Goal: Task Accomplishment & Management: Complete application form

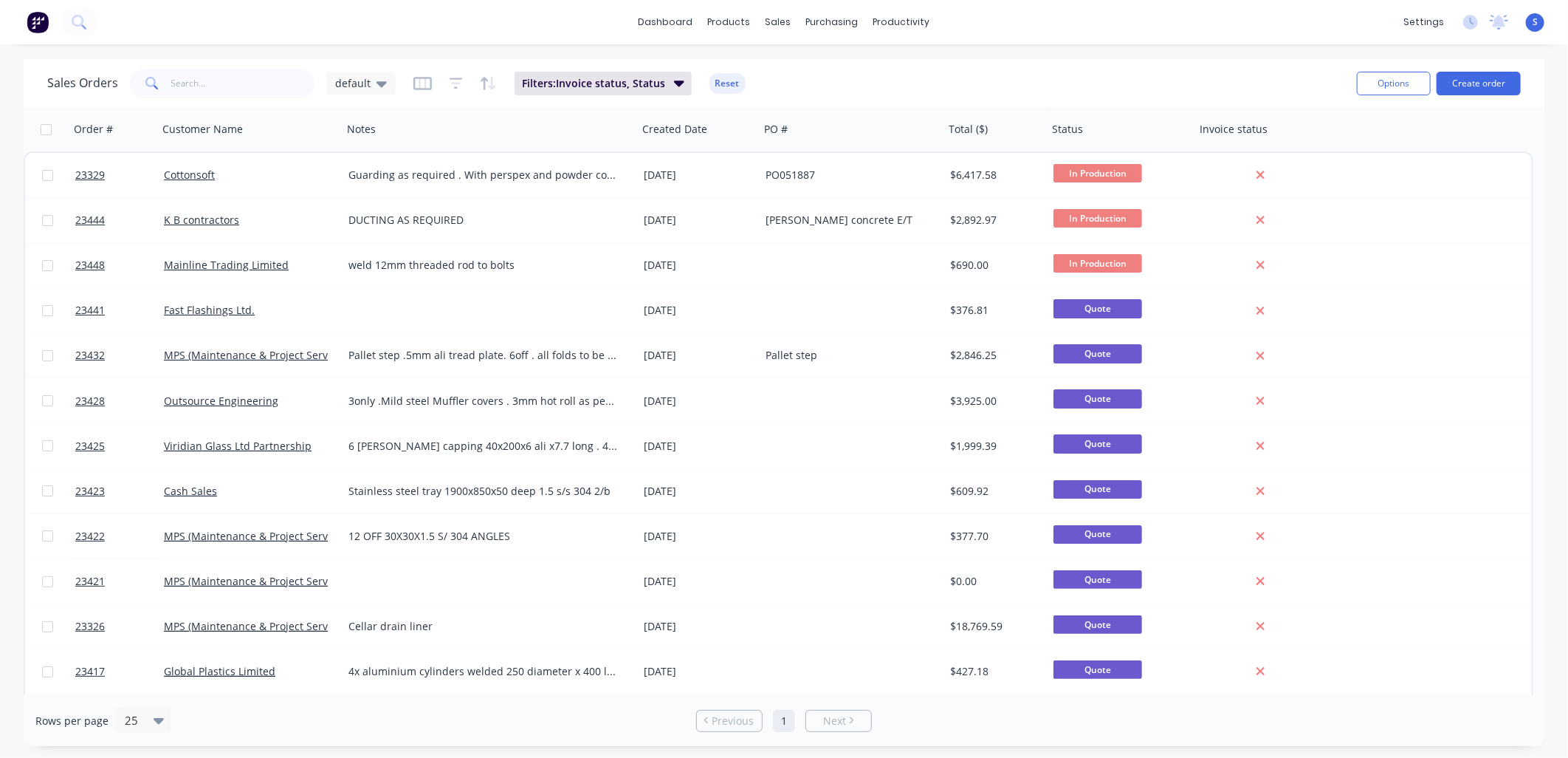
click at [1473, 82] on button "Create order" at bounding box center [1478, 83] width 85 height 24
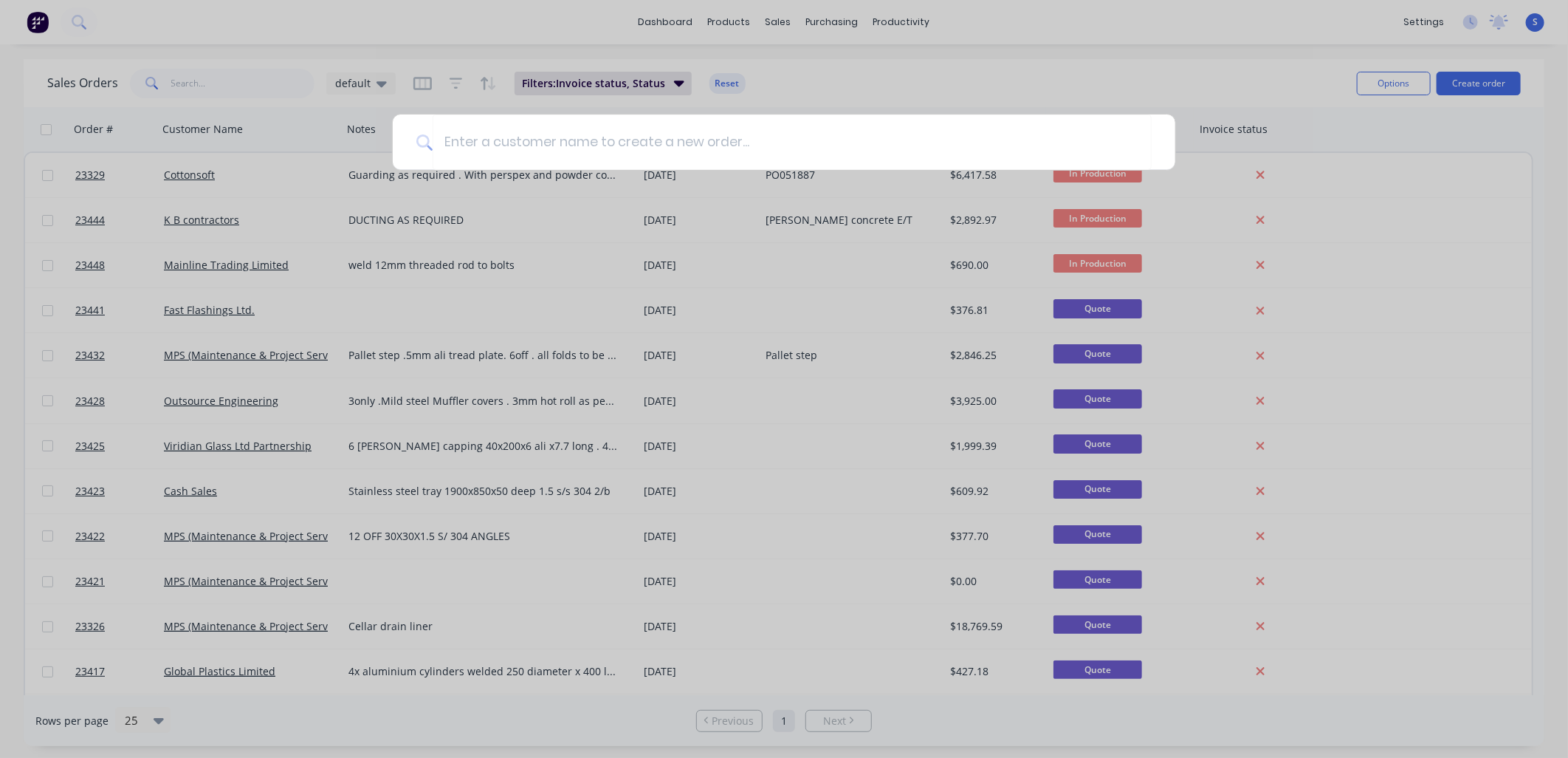
click at [443, 137] on input at bounding box center [792, 143] width 719 height 55
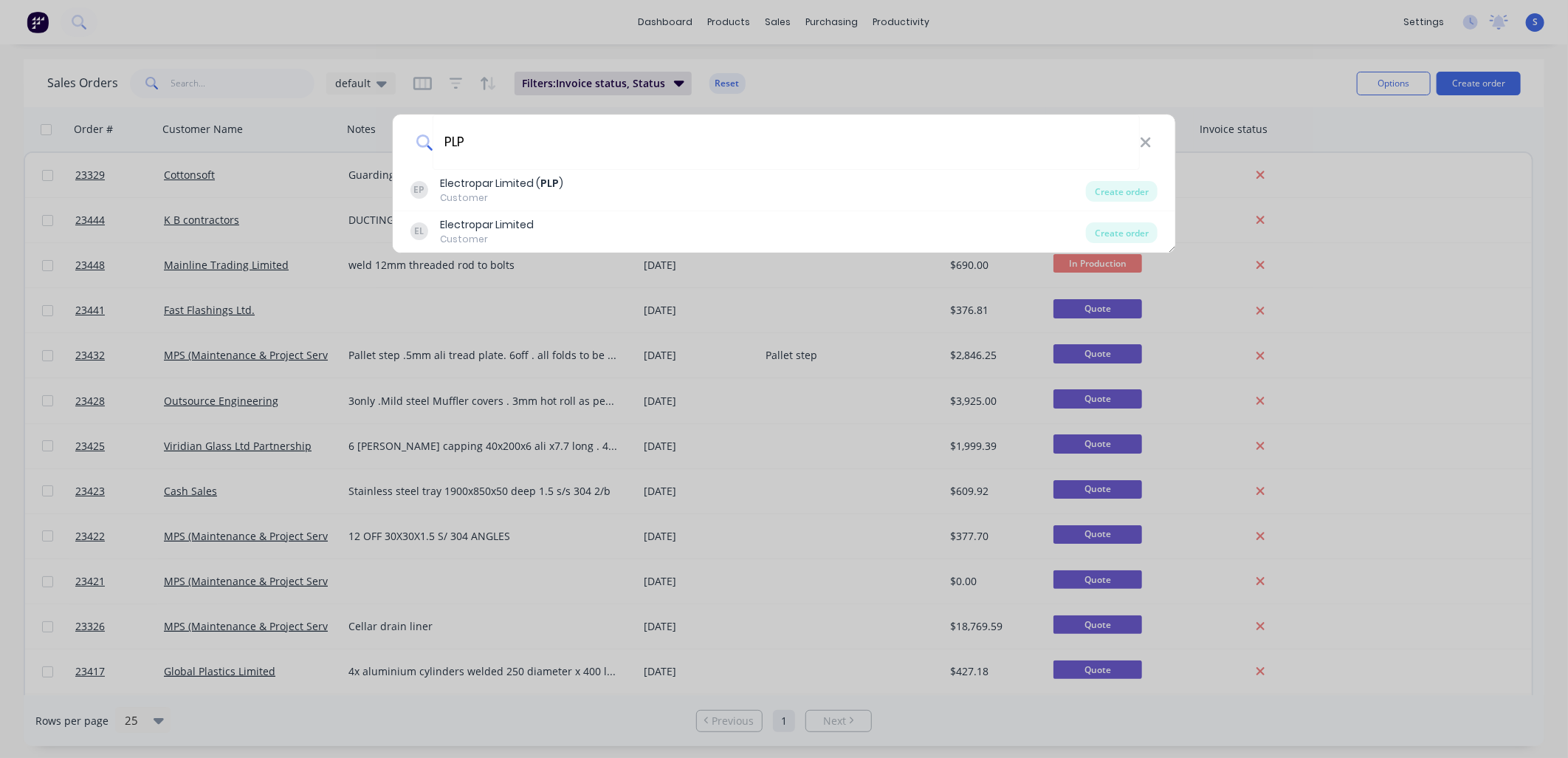
type input "PLP"
click at [475, 183] on div "Electropar Limited ( PLP )" at bounding box center [501, 183] width 123 height 15
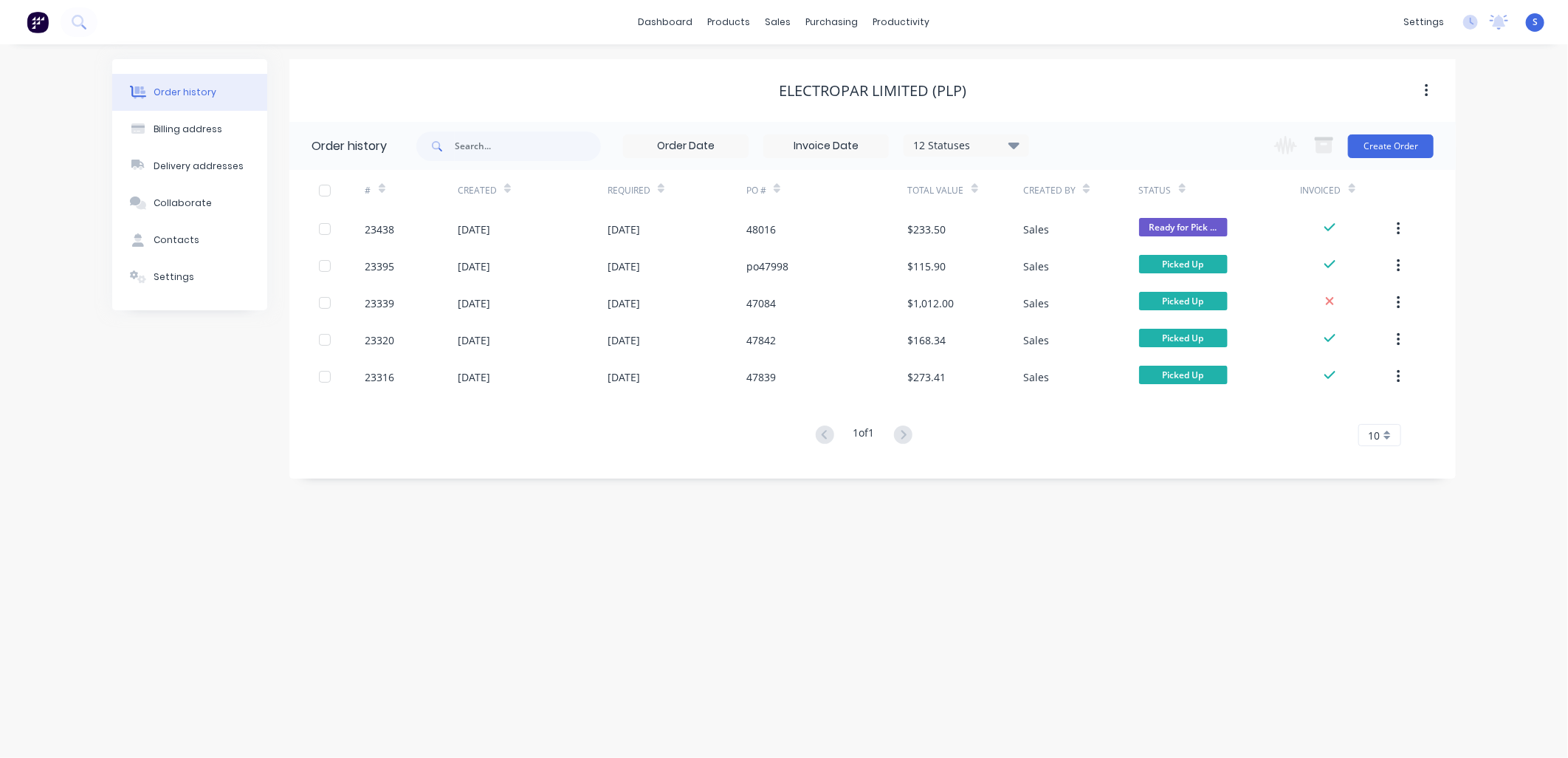
click at [1393, 143] on button "Create Order" at bounding box center [1391, 146] width 85 height 24
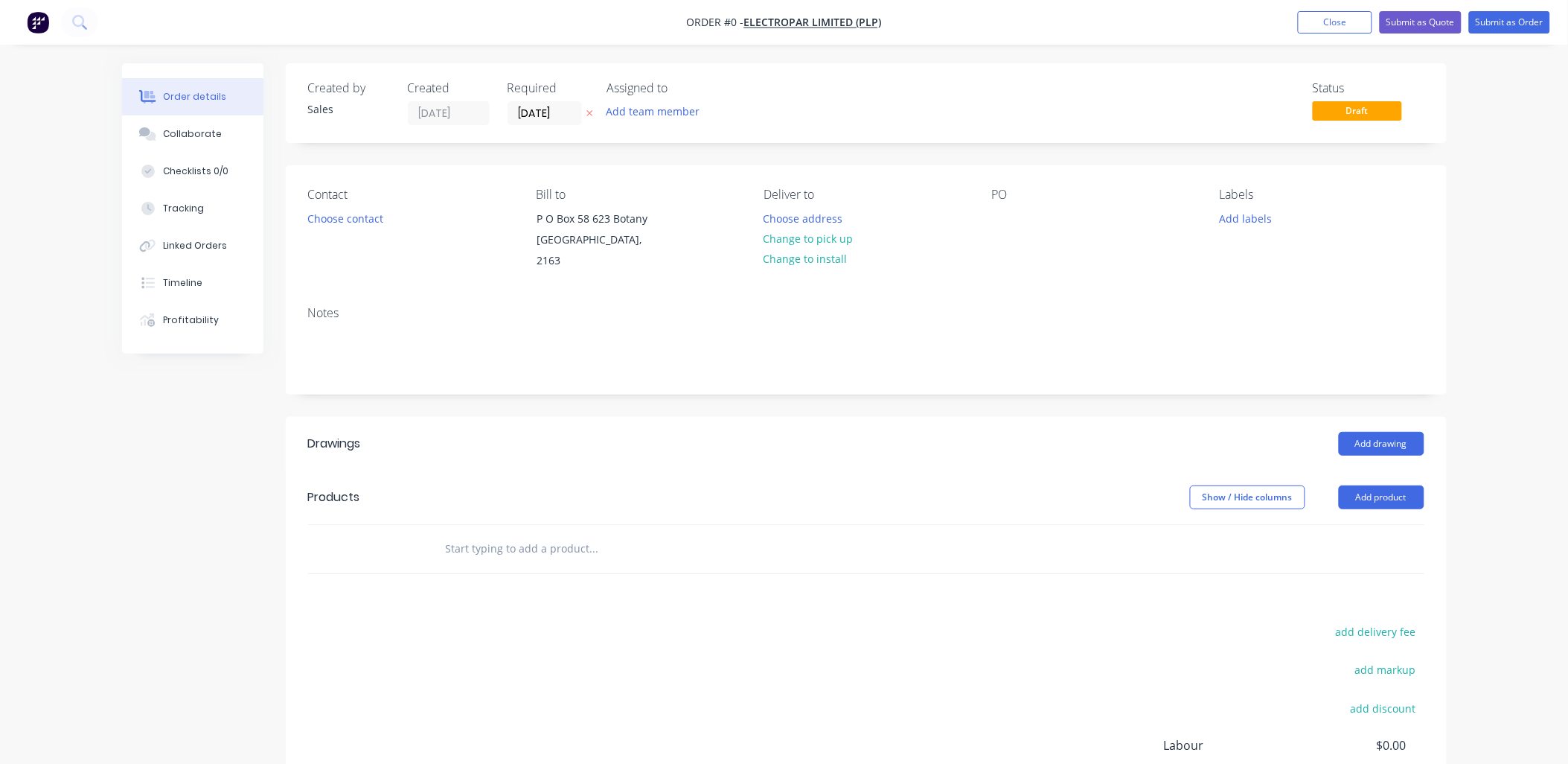
click at [321, 215] on button "Choose contact" at bounding box center [345, 217] width 92 height 20
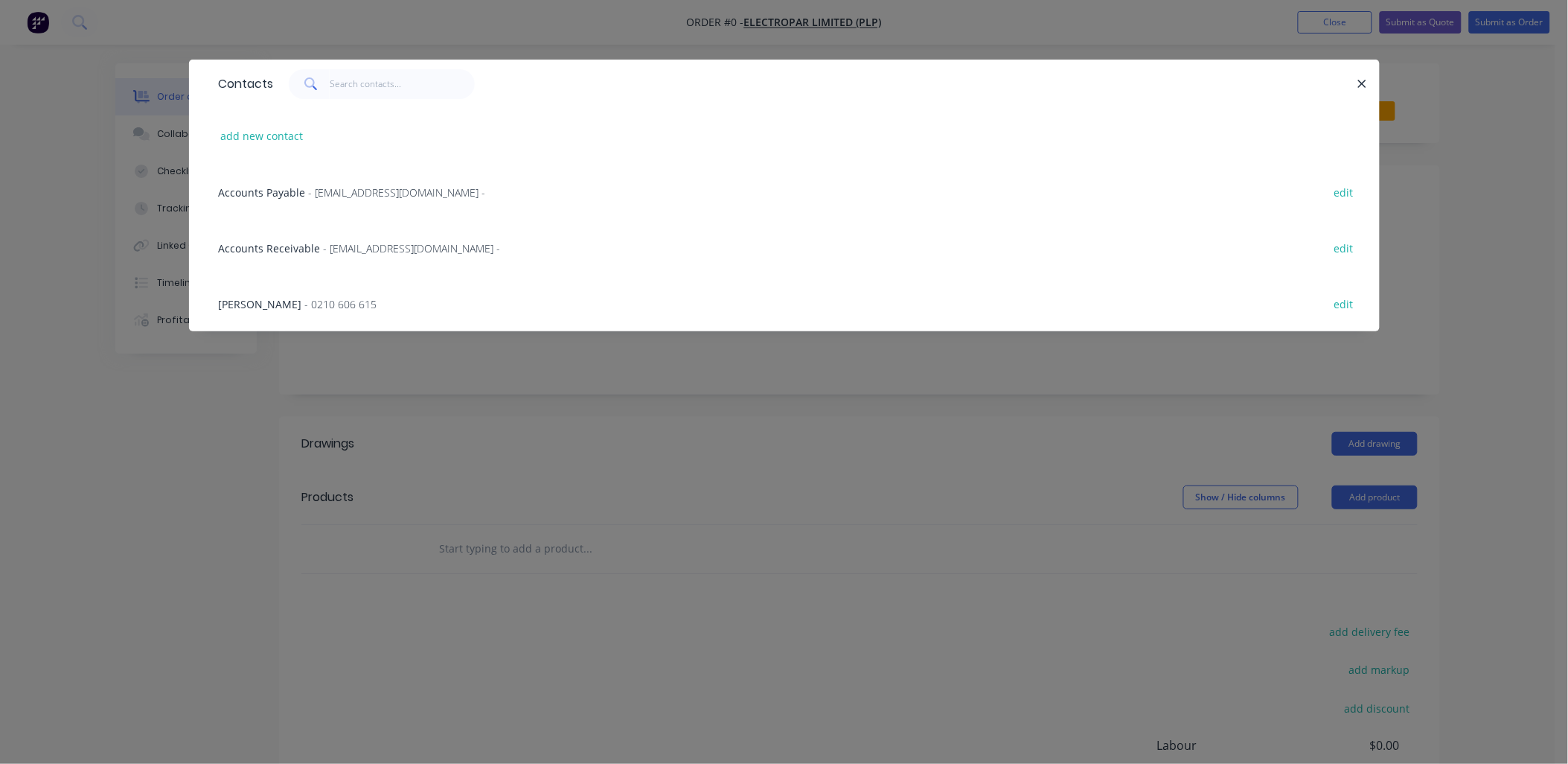
click at [305, 298] on span "- 0210 606 615" at bounding box center [341, 304] width 72 height 14
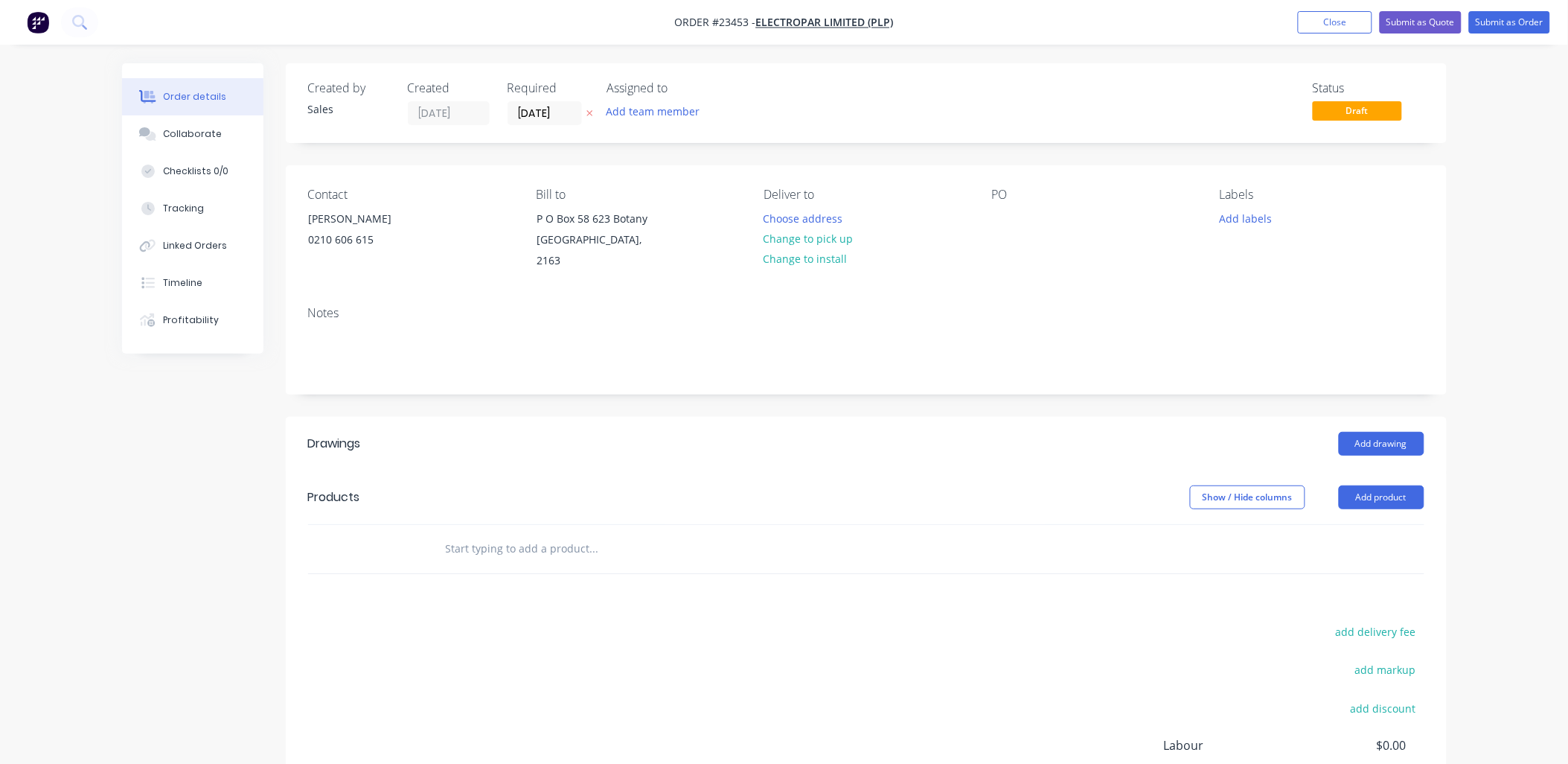
click at [831, 237] on button "Change to pick up" at bounding box center [809, 239] width 106 height 20
click at [995, 220] on div at bounding box center [1003, 218] width 24 height 22
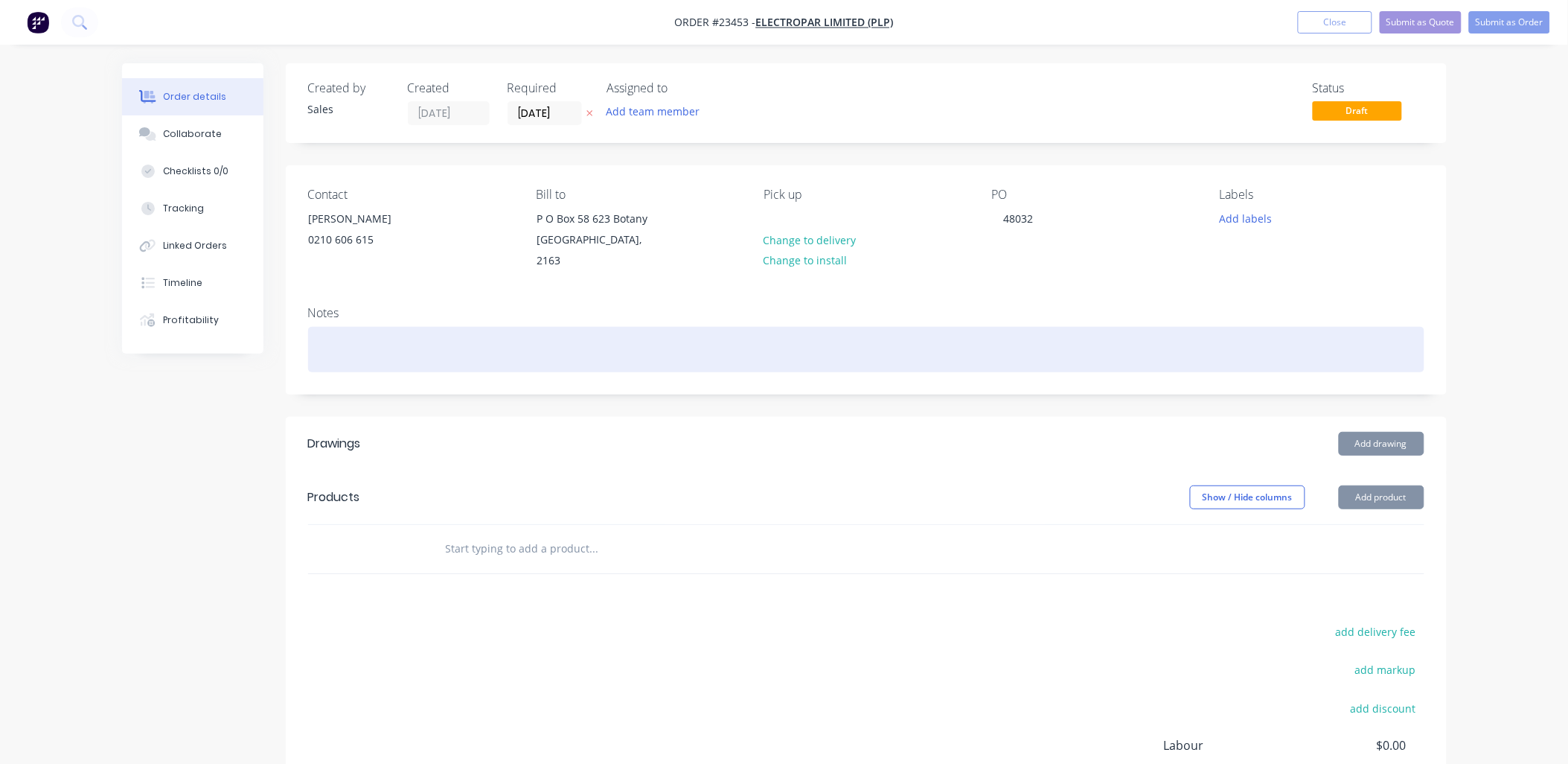
click at [328, 338] on div at bounding box center [866, 349] width 1117 height 46
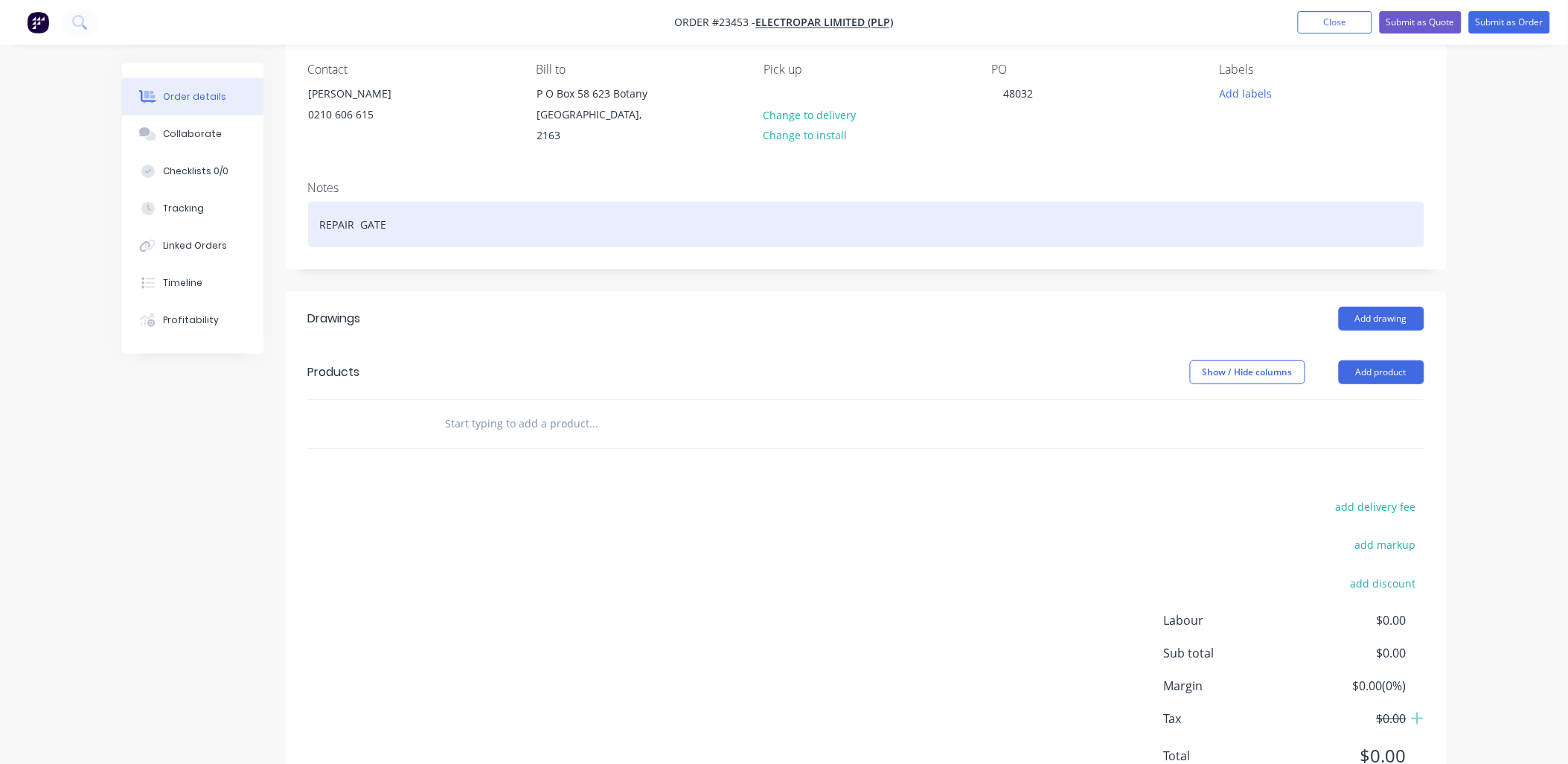
scroll to position [173, 0]
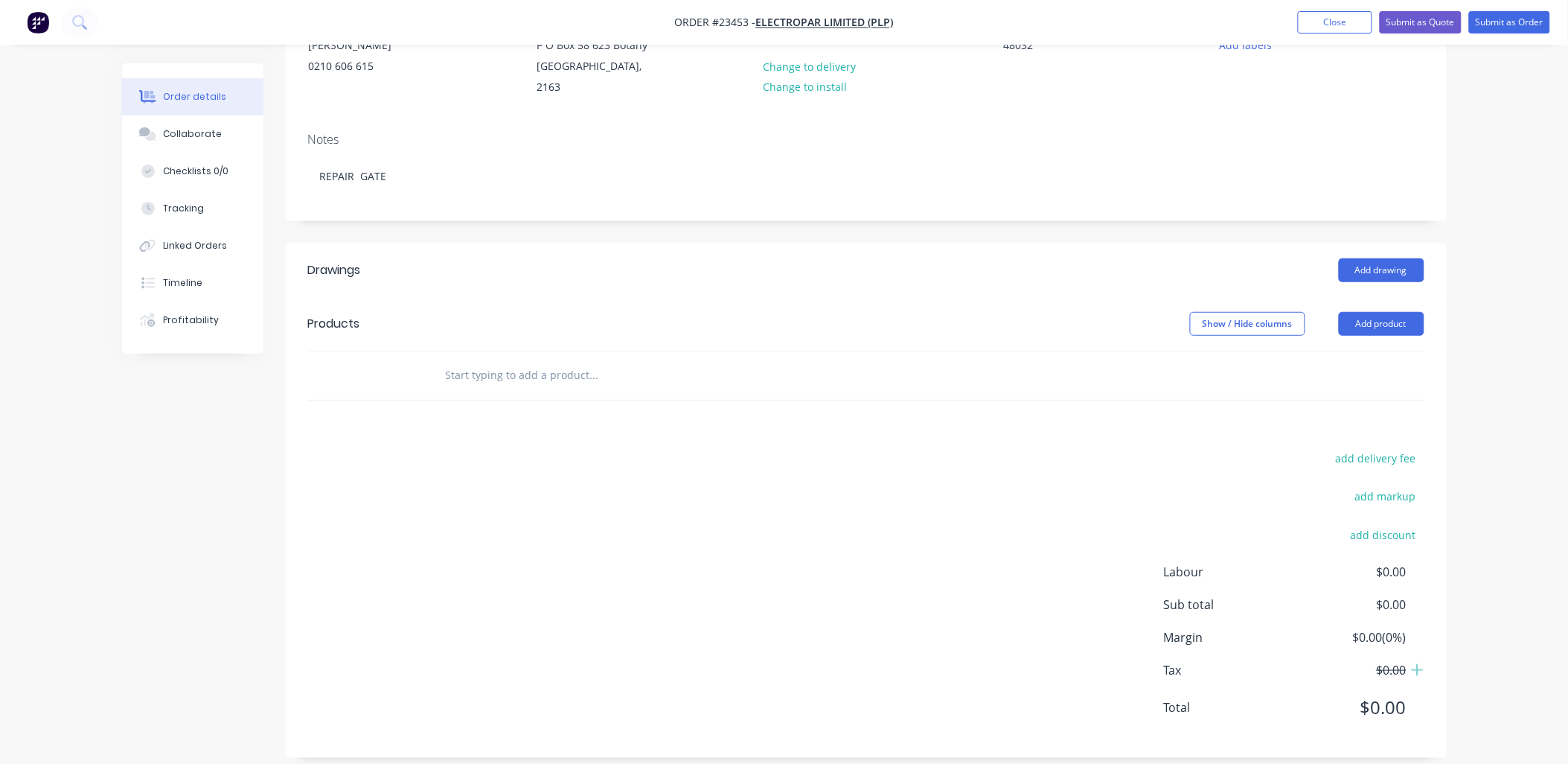
click at [1370, 312] on button "Add product" at bounding box center [1381, 323] width 85 height 24
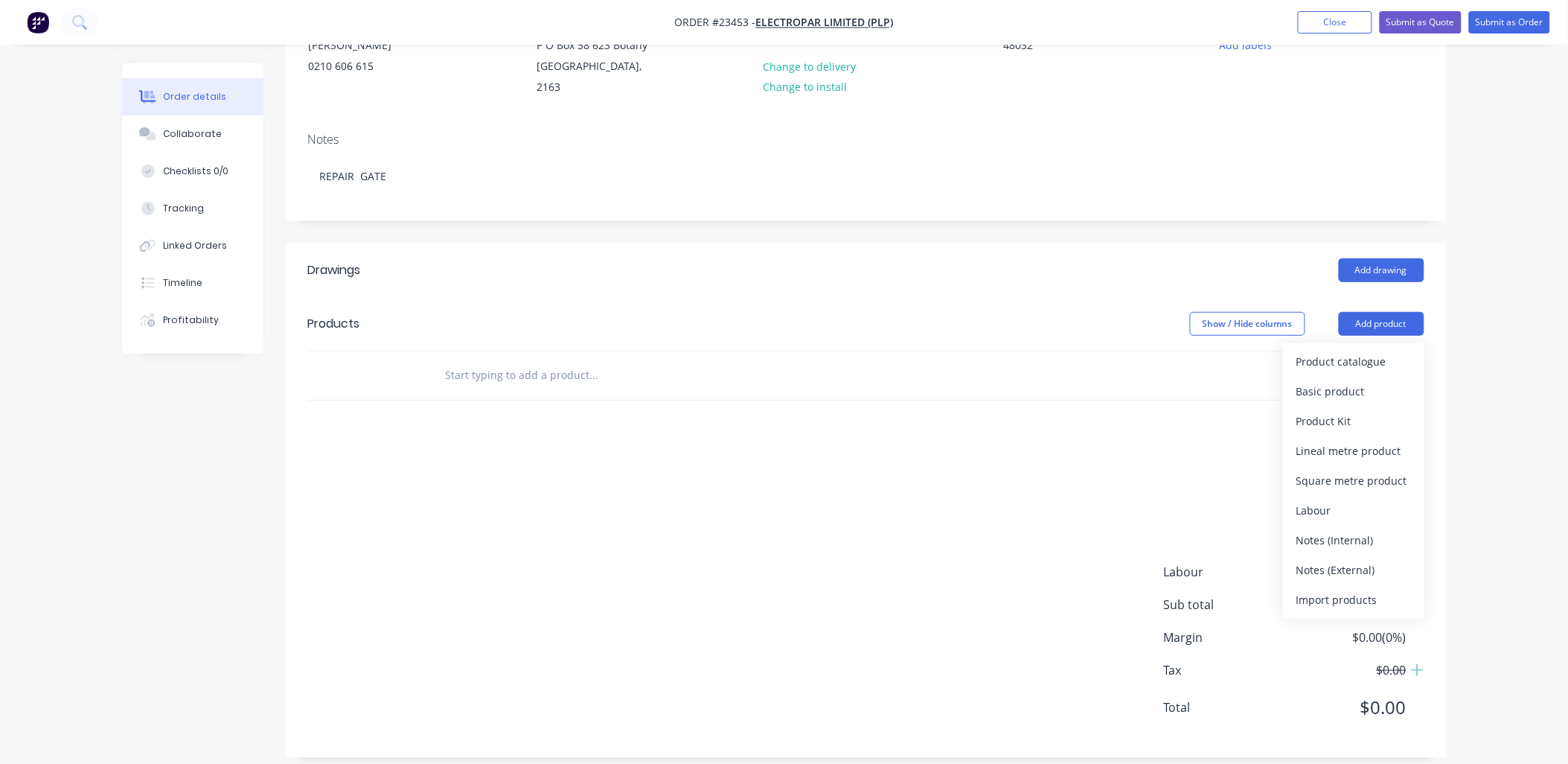
click at [1351, 351] on div "Product catalogue" at bounding box center [1353, 362] width 115 height 22
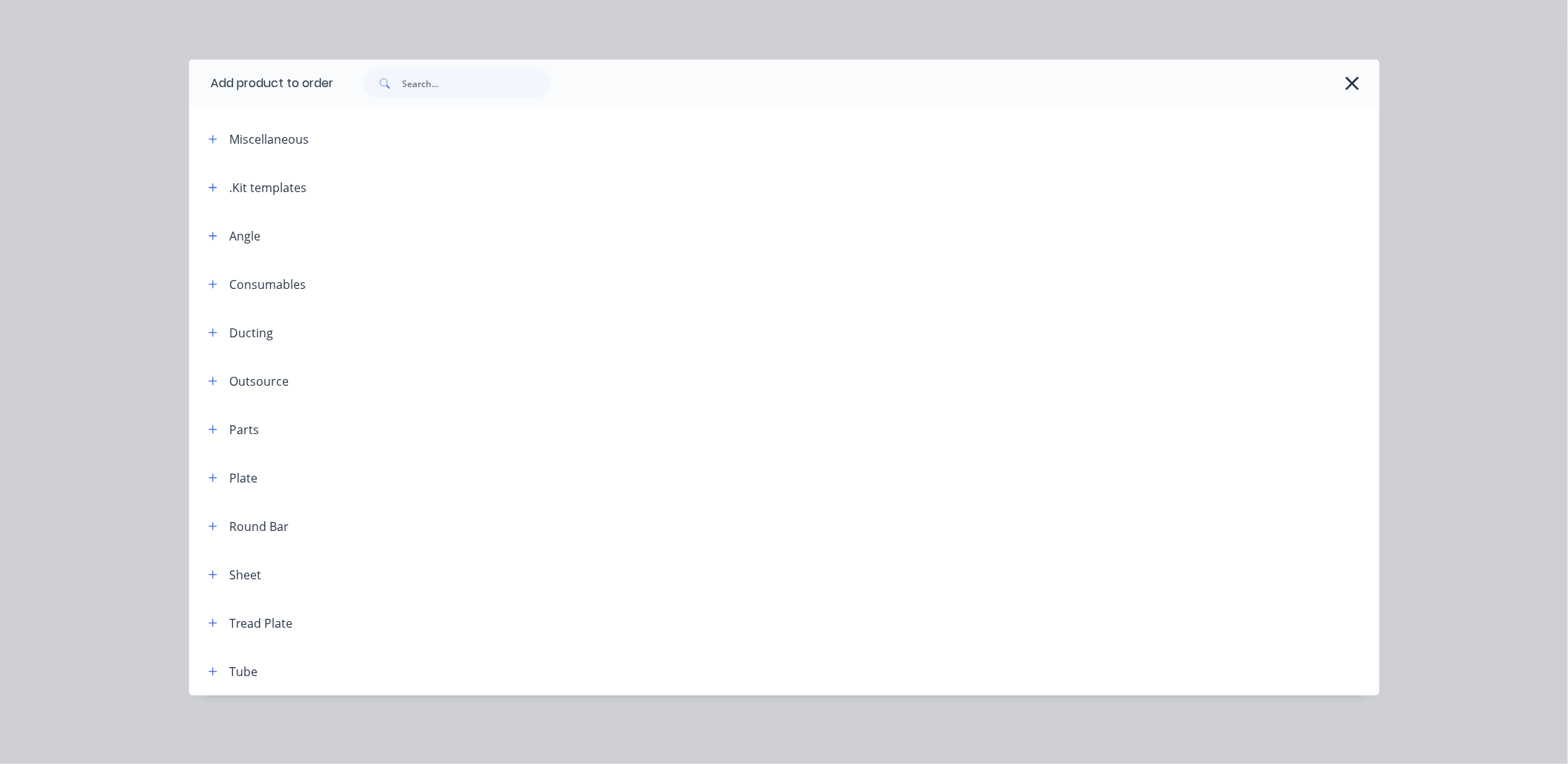
click at [214, 186] on icon "button" at bounding box center [213, 188] width 9 height 11
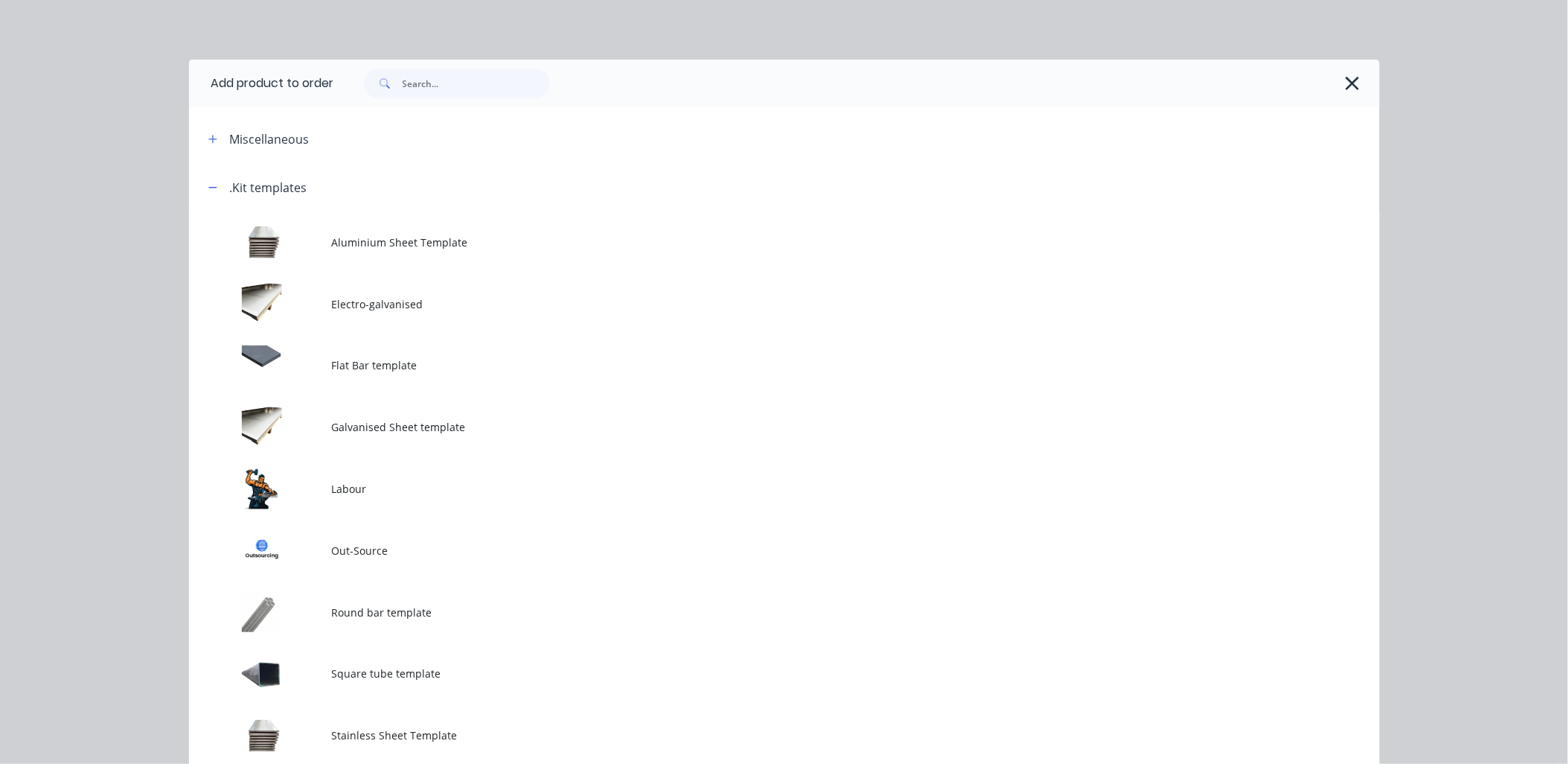
click at [291, 484] on td at bounding box center [260, 488] width 143 height 62
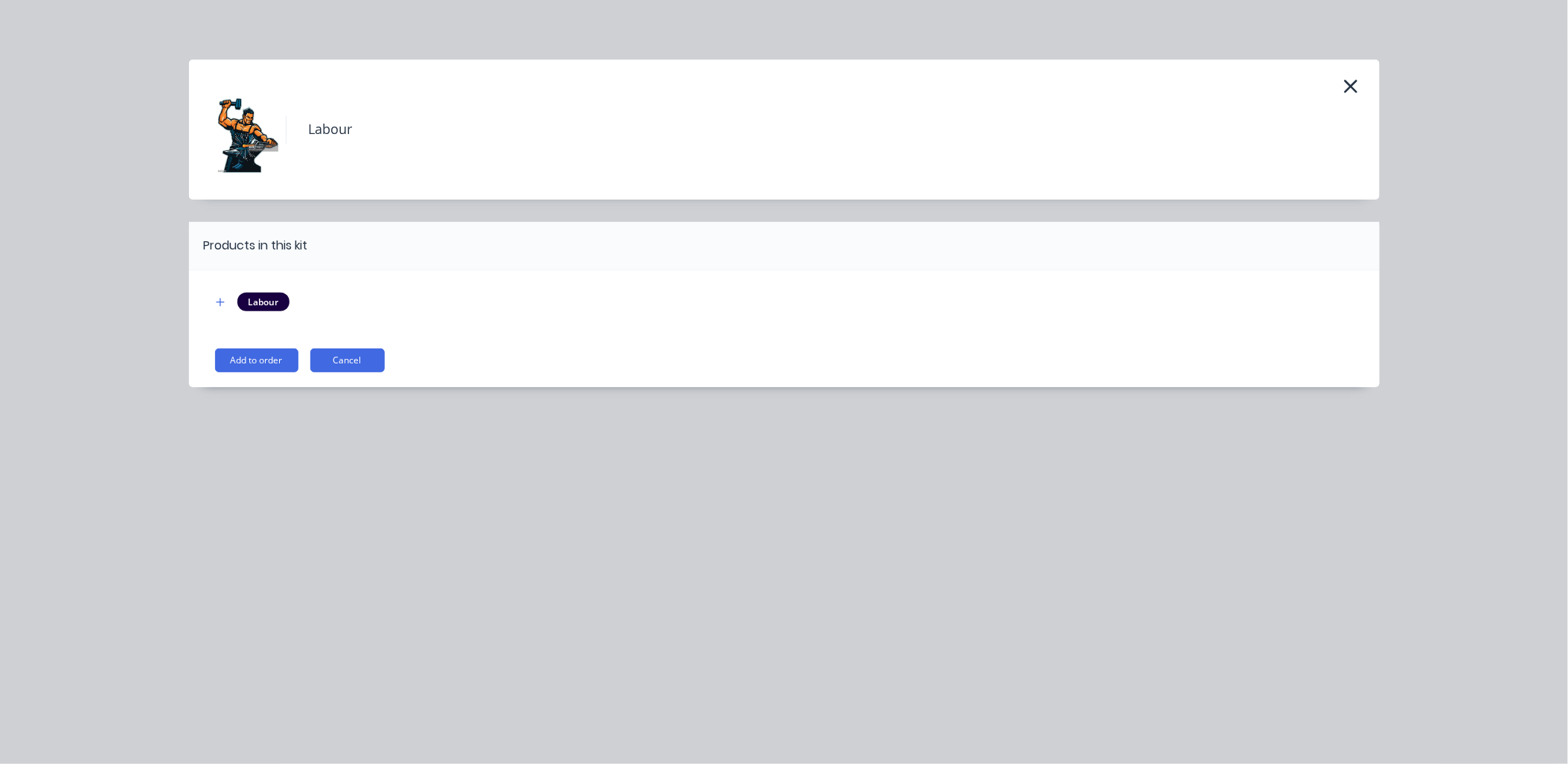
click at [264, 354] on button "Add to order" at bounding box center [257, 360] width 83 height 24
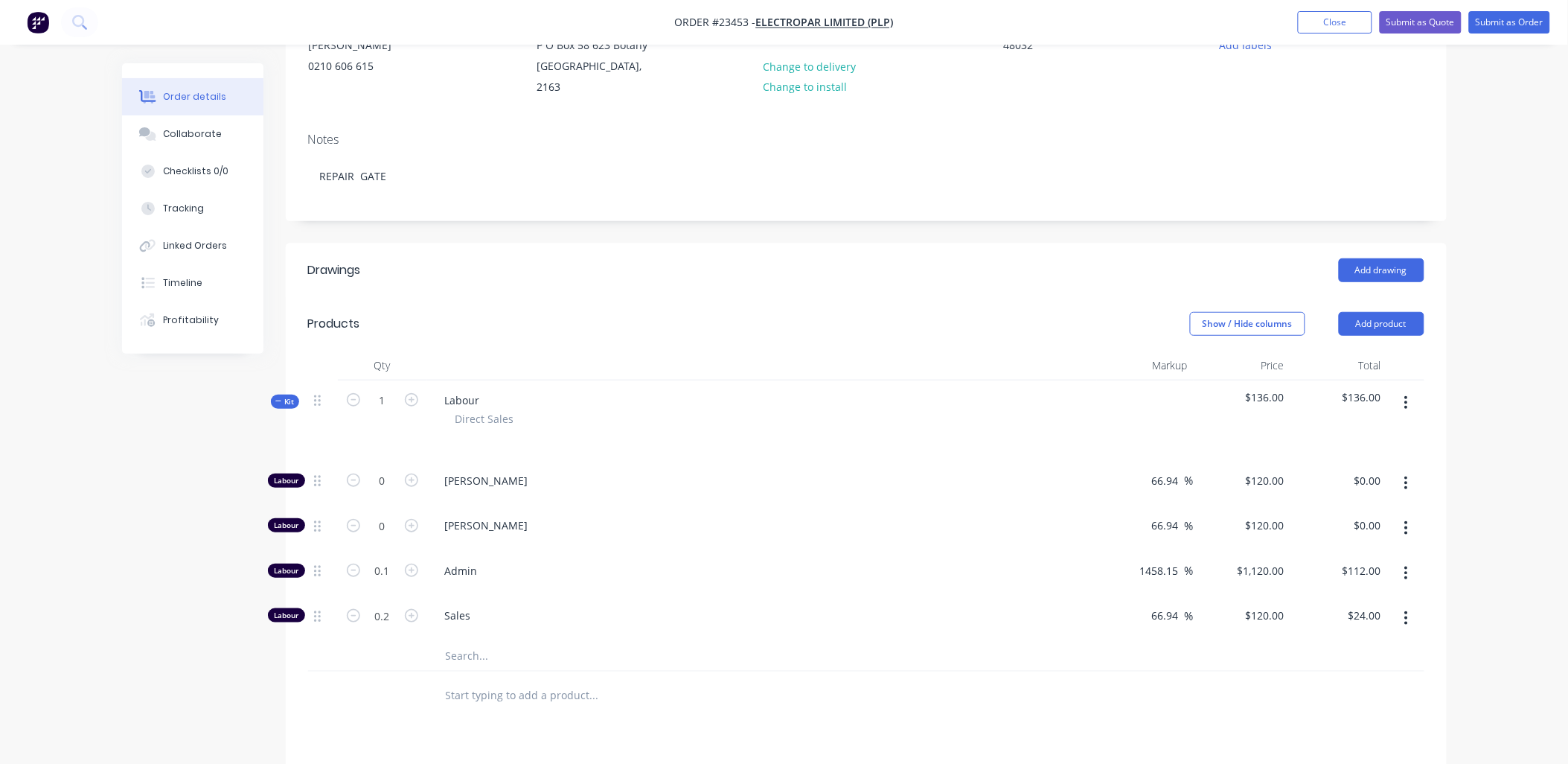
click at [413, 519] on icon "button" at bounding box center [411, 525] width 13 height 13
type input "1"
type input "$120.00"
click at [413, 519] on icon "button" at bounding box center [411, 525] width 13 height 13
type input "2"
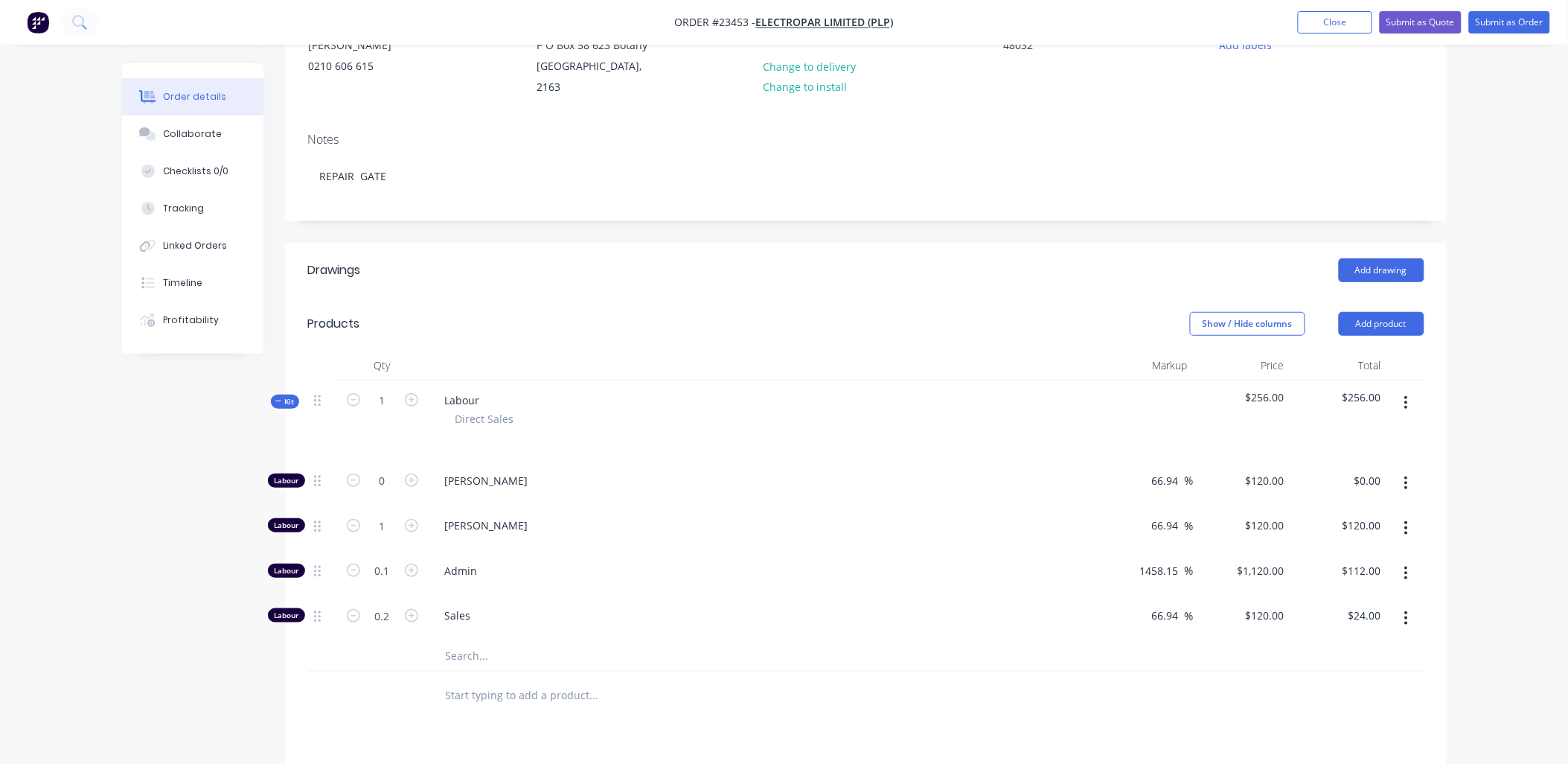
type input "$240.00"
click at [1409, 604] on button "button" at bounding box center [1406, 618] width 35 height 27
click at [1387, 706] on div "Delete" at bounding box center [1353, 716] width 115 height 22
click at [1405, 565] on icon "button" at bounding box center [1406, 573] width 4 height 16
click at [1365, 661] on div "Delete" at bounding box center [1353, 672] width 115 height 22
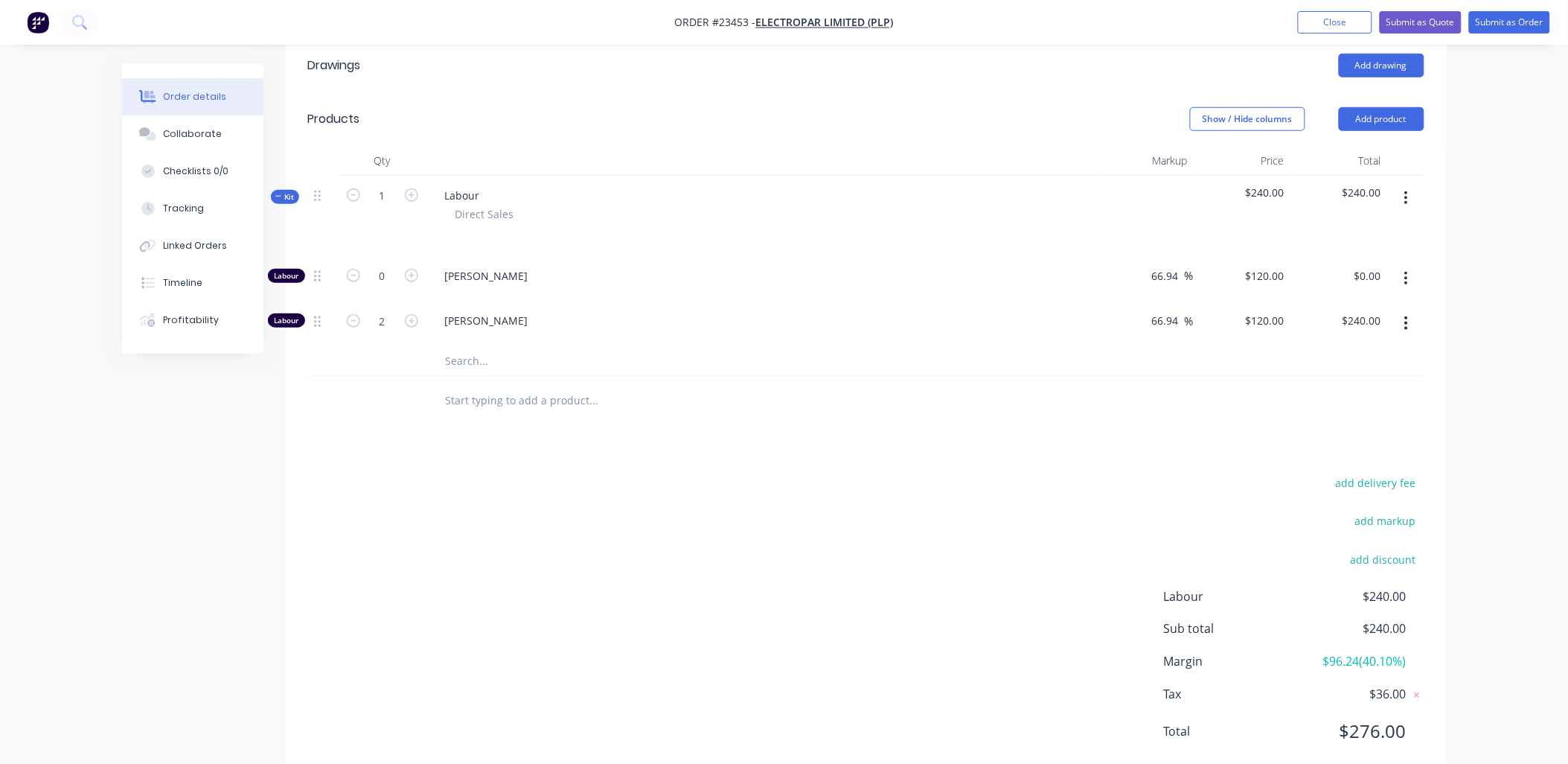
scroll to position [403, 0]
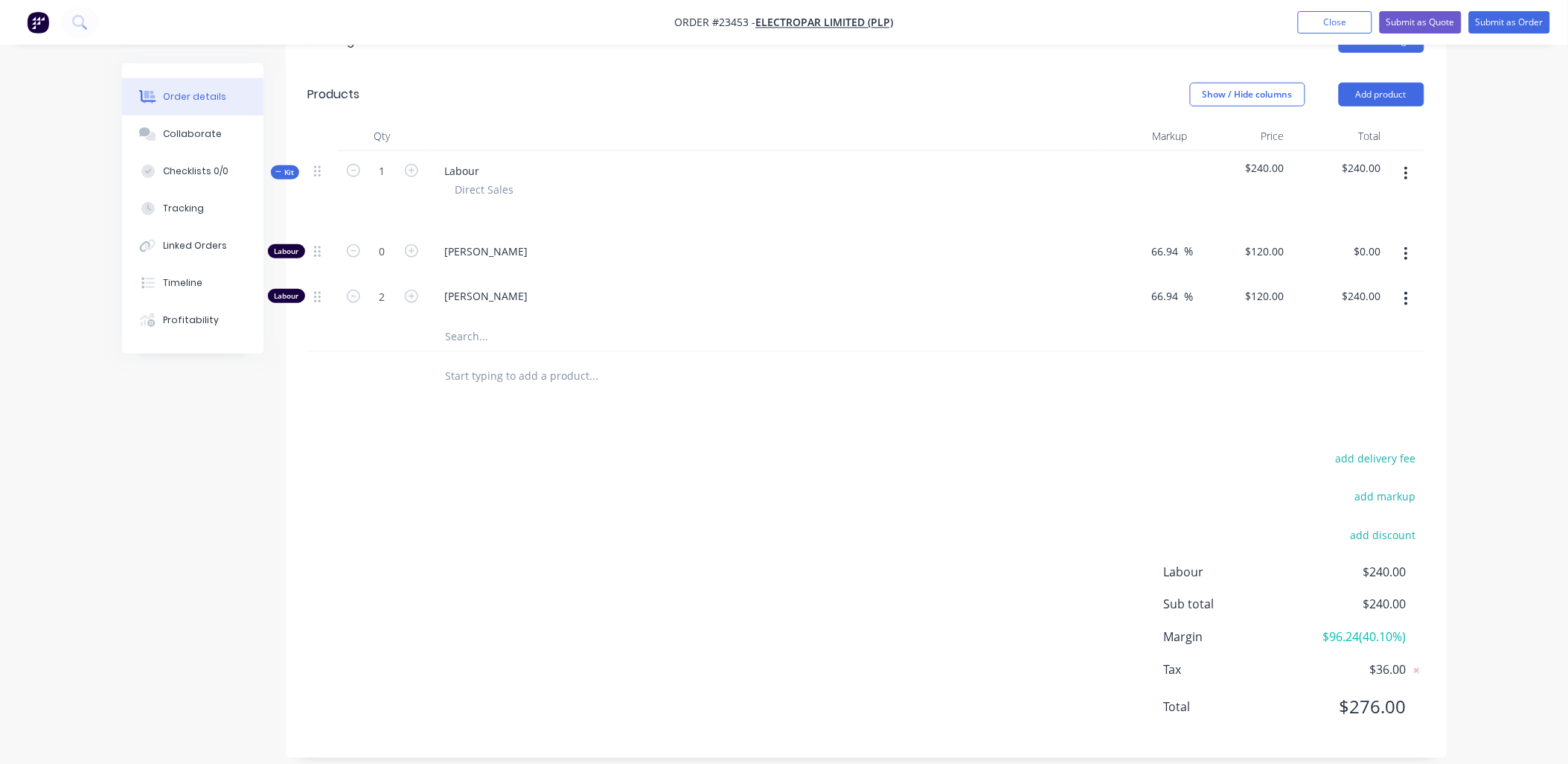
click at [1374, 83] on button "Add product" at bounding box center [1381, 94] width 85 height 24
click at [1374, 121] on div "Product catalogue" at bounding box center [1353, 132] width 115 height 22
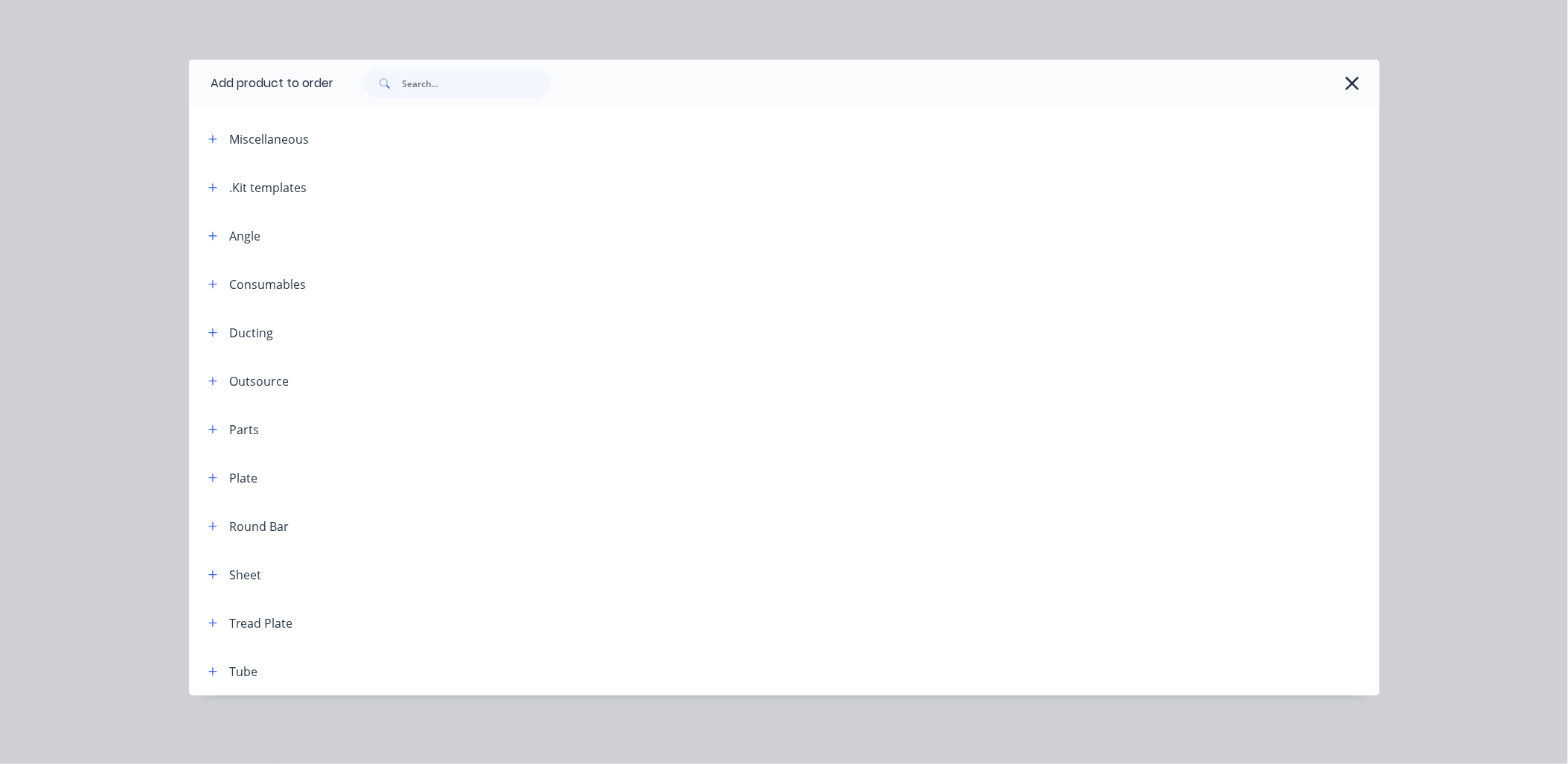
click at [216, 187] on icon "button" at bounding box center [212, 187] width 8 height 8
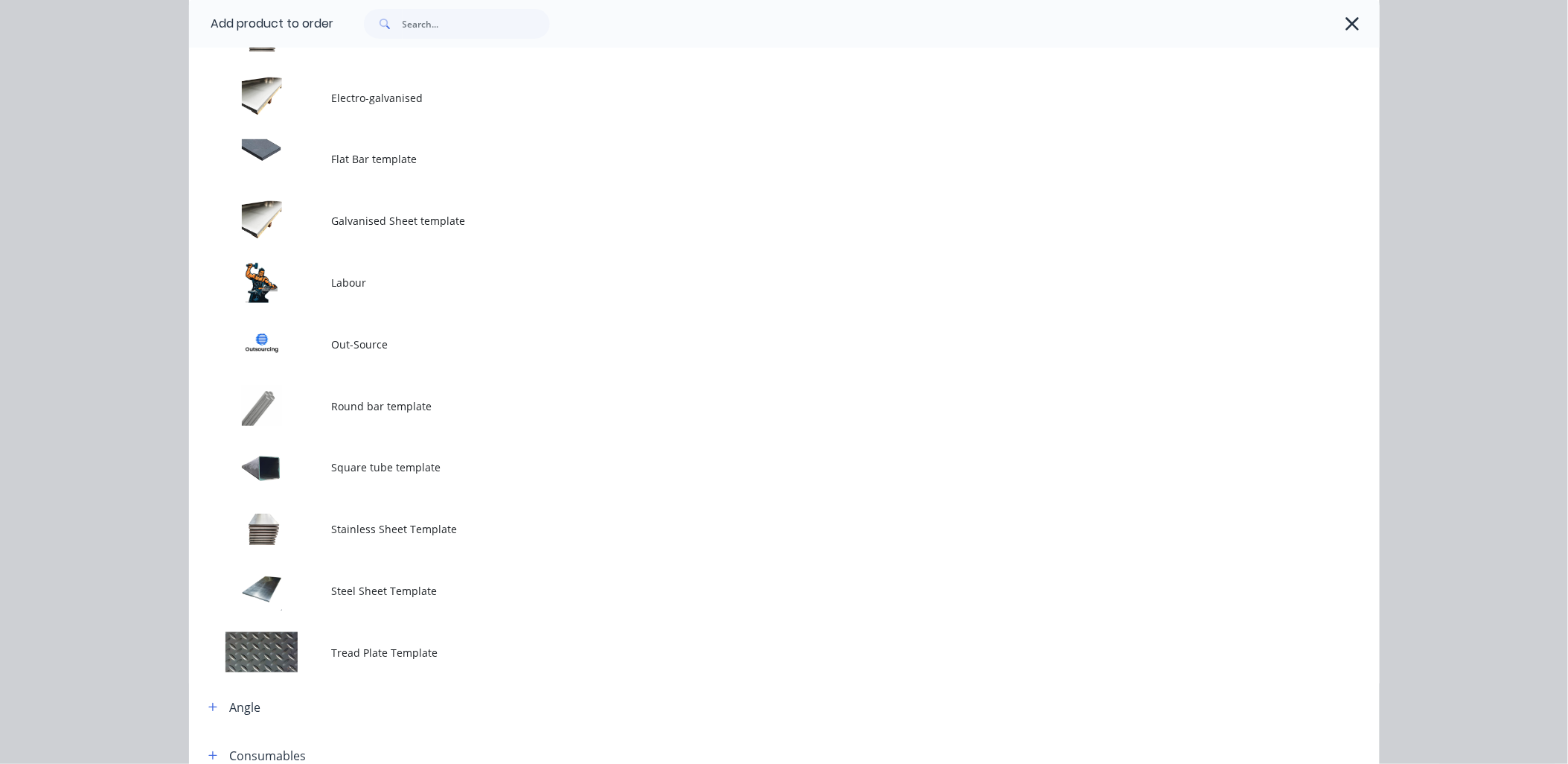
scroll to position [250, 0]
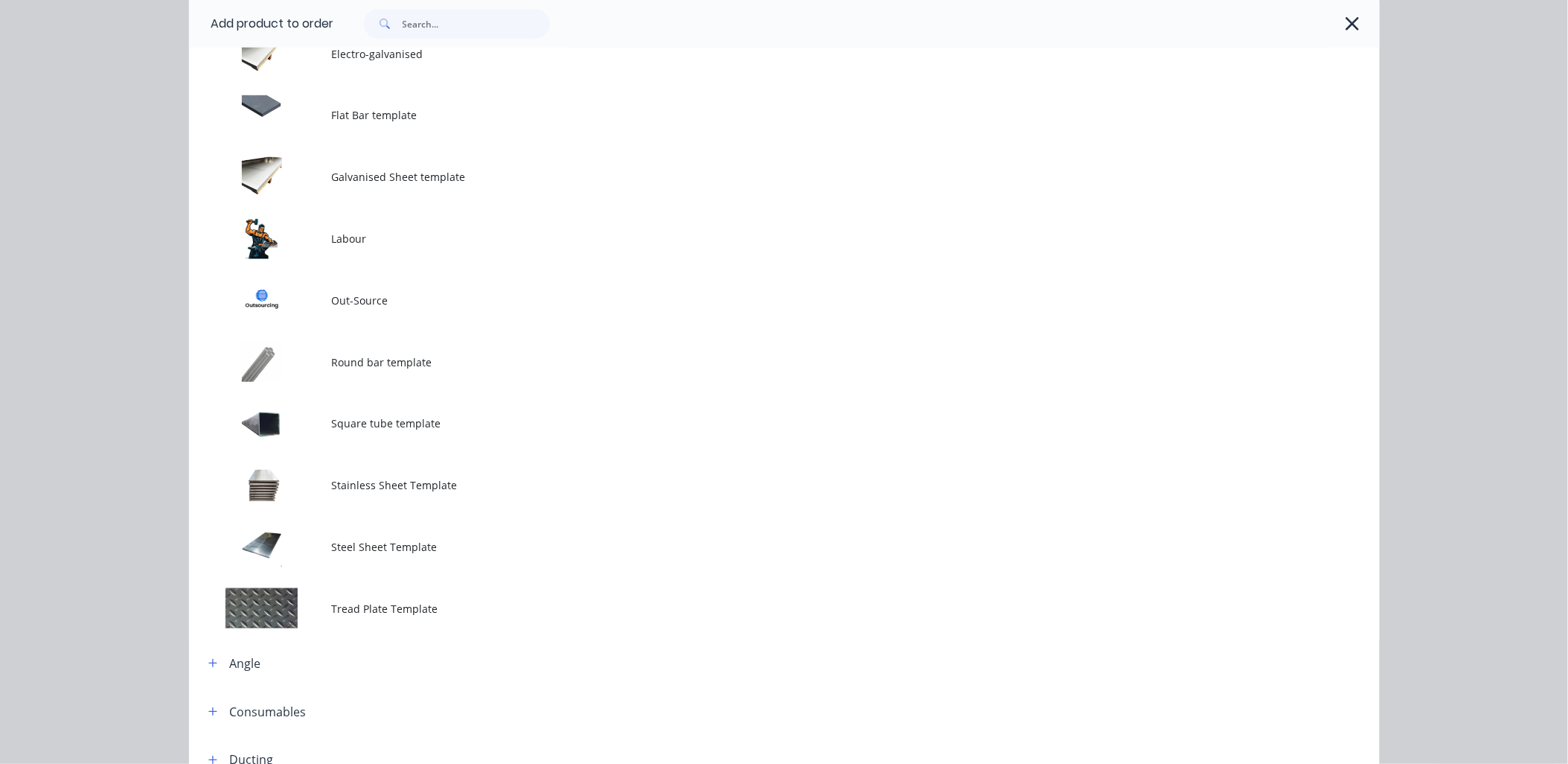
click at [308, 543] on td at bounding box center [260, 547] width 143 height 62
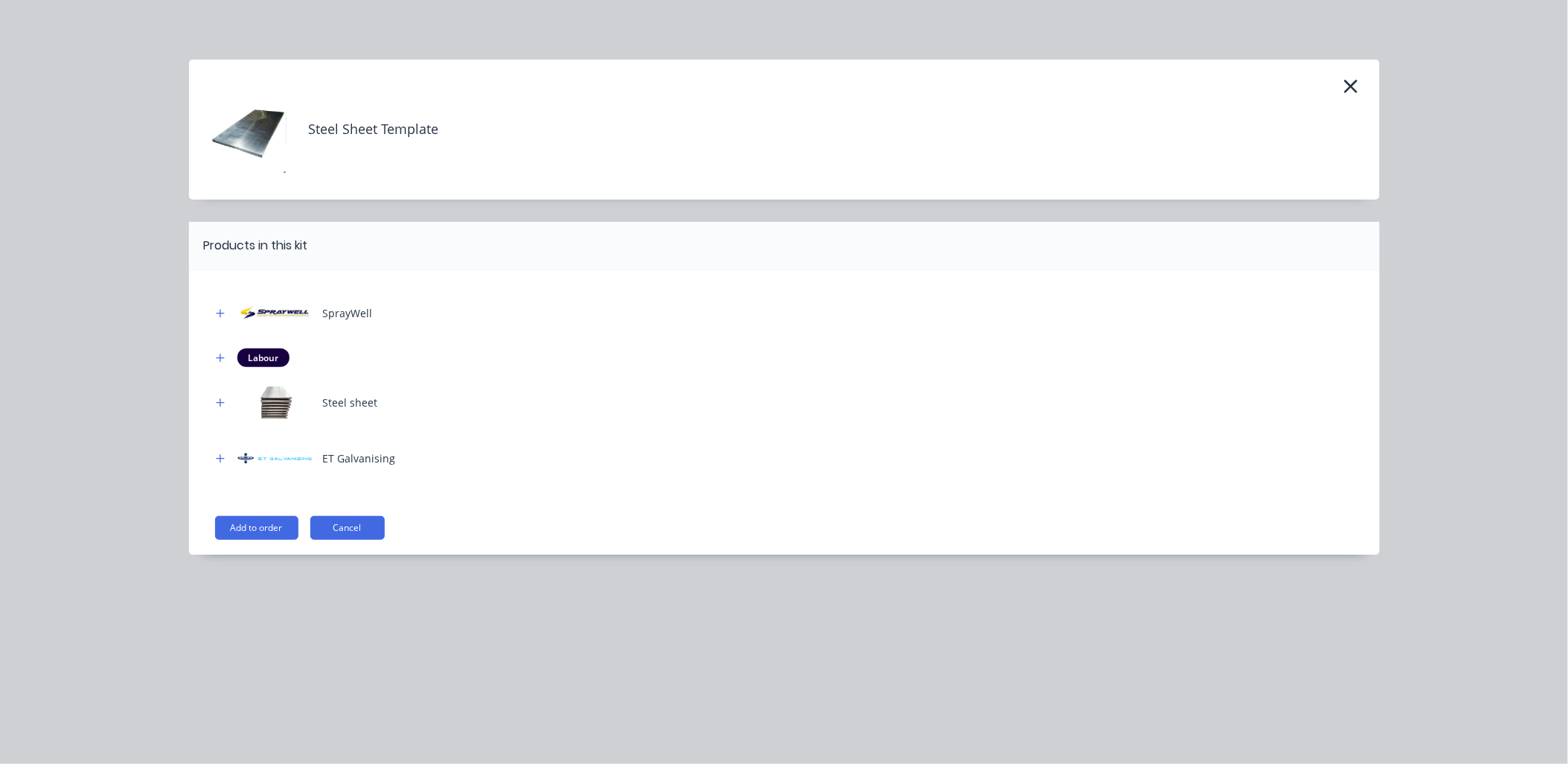
click at [1348, 82] on icon "button" at bounding box center [1351, 86] width 15 height 21
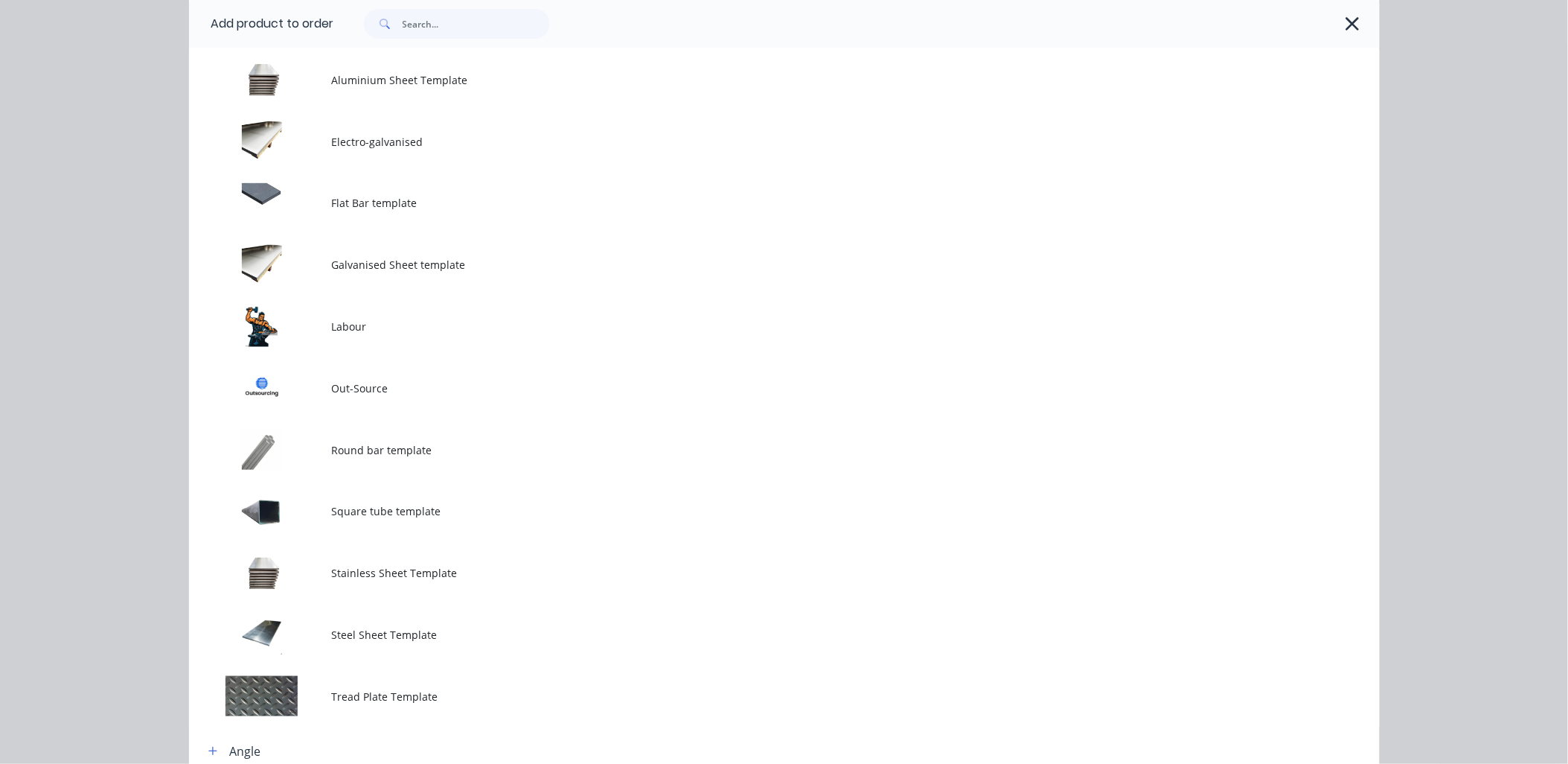
click at [287, 262] on td at bounding box center [260, 264] width 143 height 62
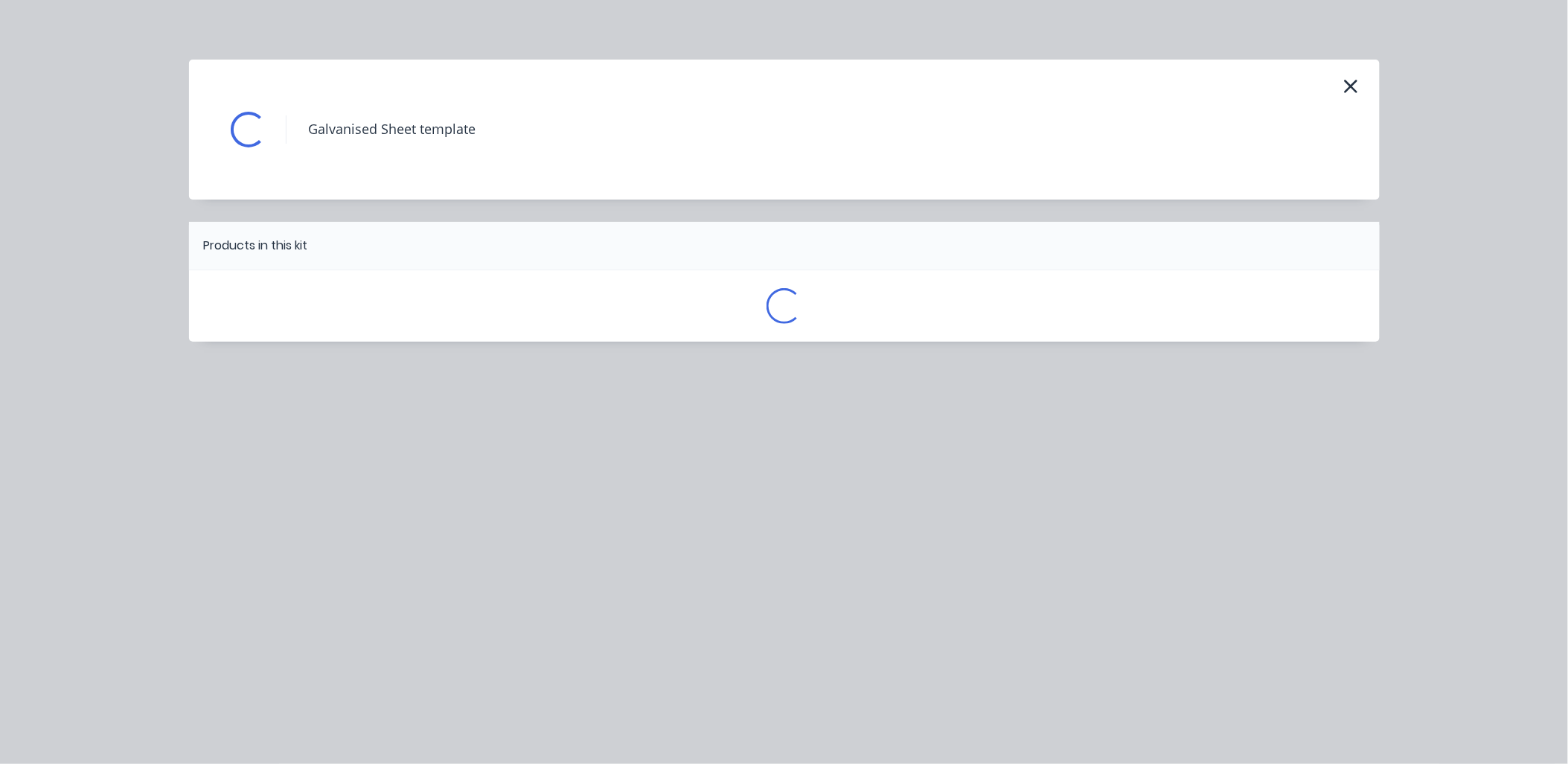
scroll to position [0, 0]
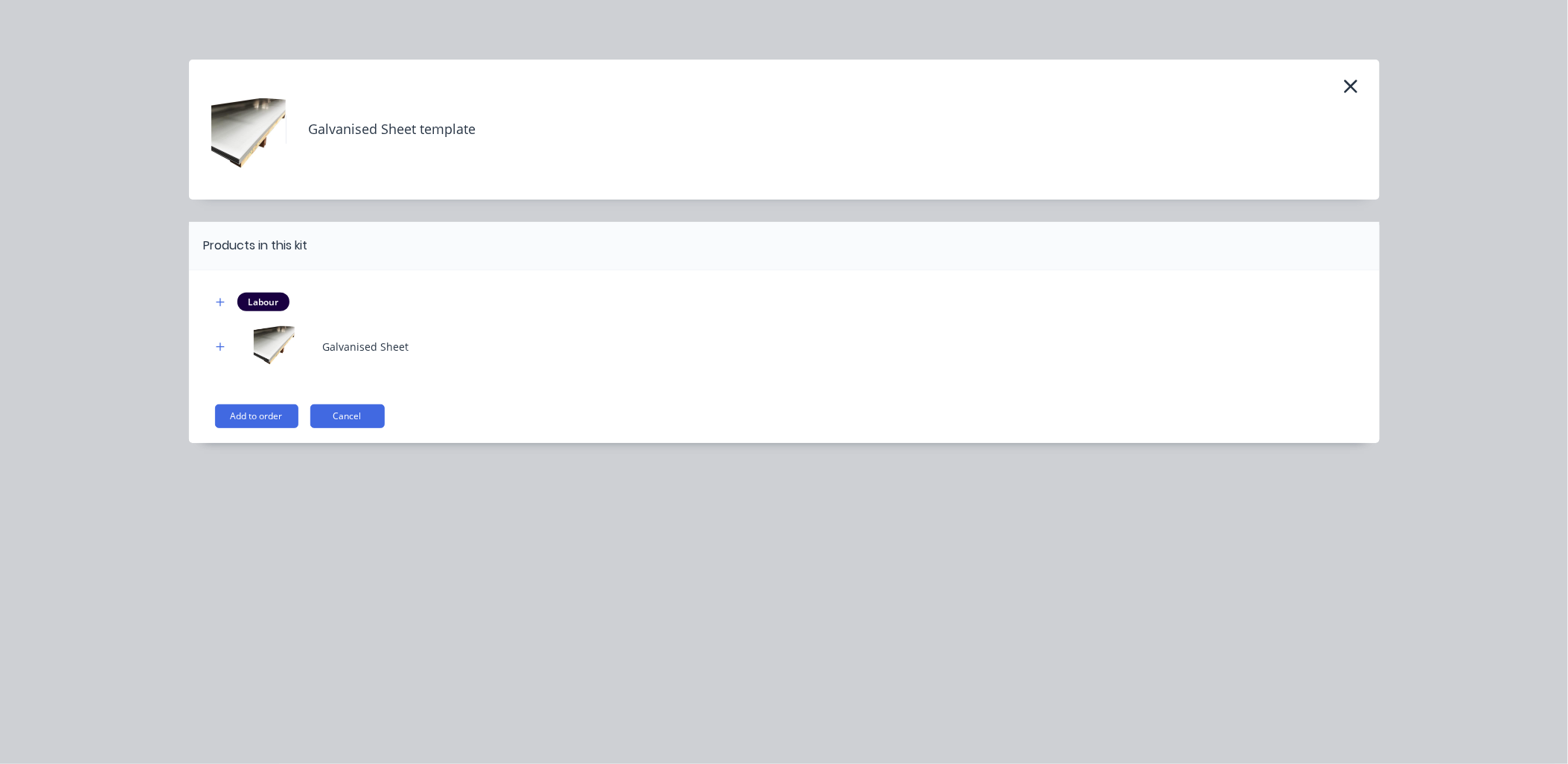
click at [262, 343] on img at bounding box center [274, 347] width 74 height 41
click at [216, 342] on icon "button" at bounding box center [220, 347] width 9 height 11
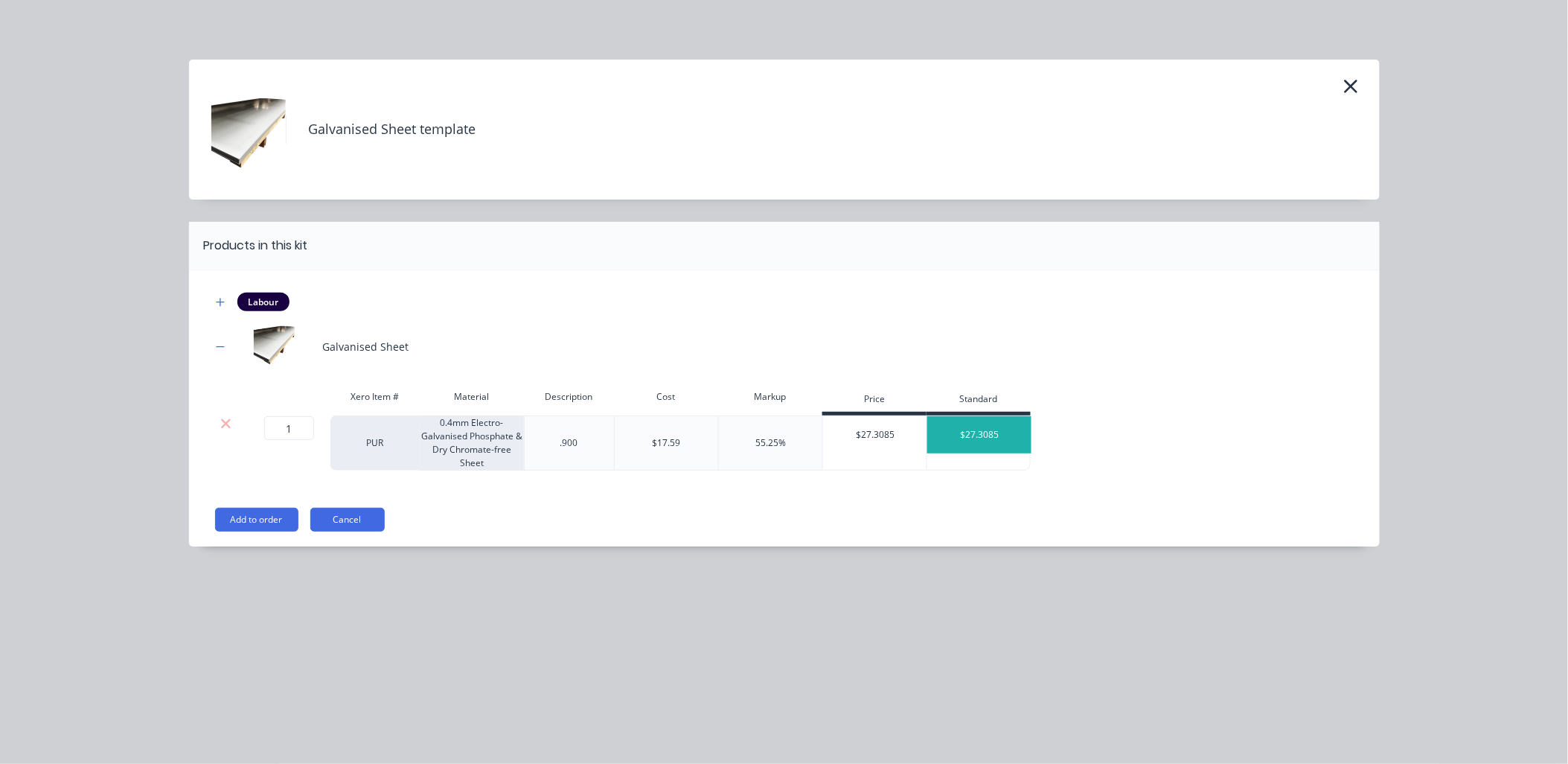
click at [1353, 85] on icon "button" at bounding box center [1351, 86] width 13 height 13
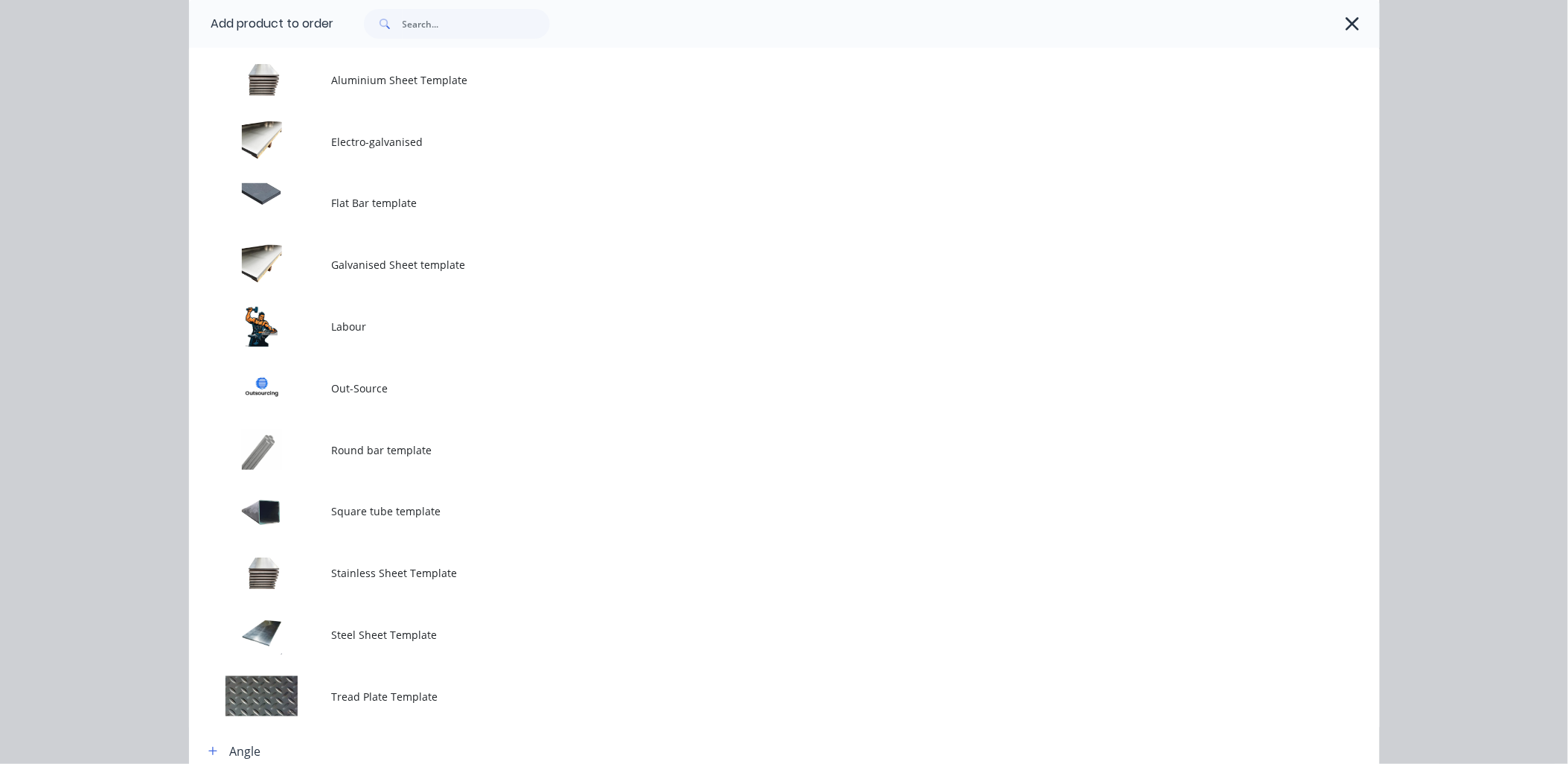
click at [1346, 23] on icon "button" at bounding box center [1353, 23] width 13 height 13
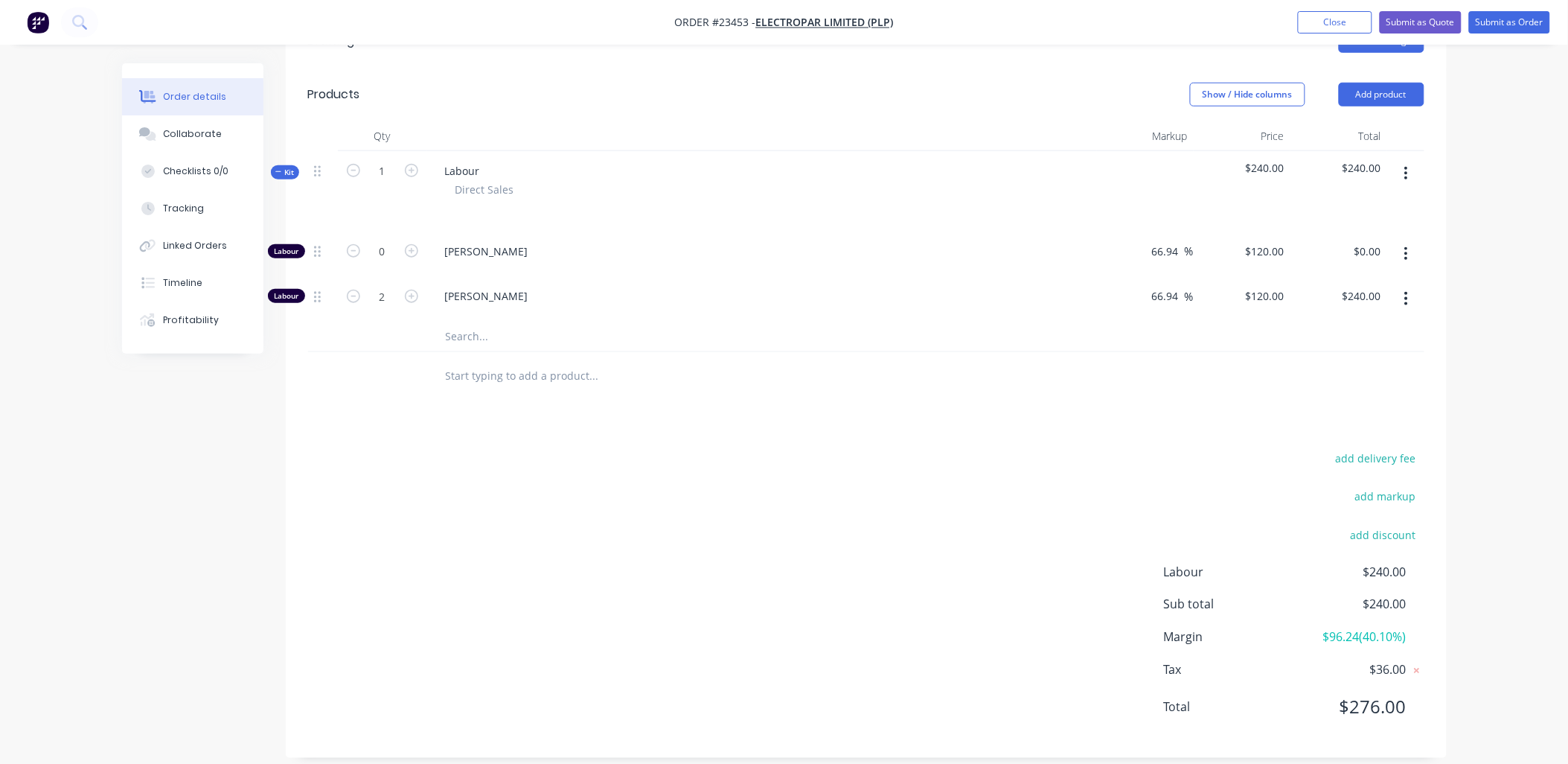
click at [471, 324] on input "text" at bounding box center [594, 336] width 298 height 30
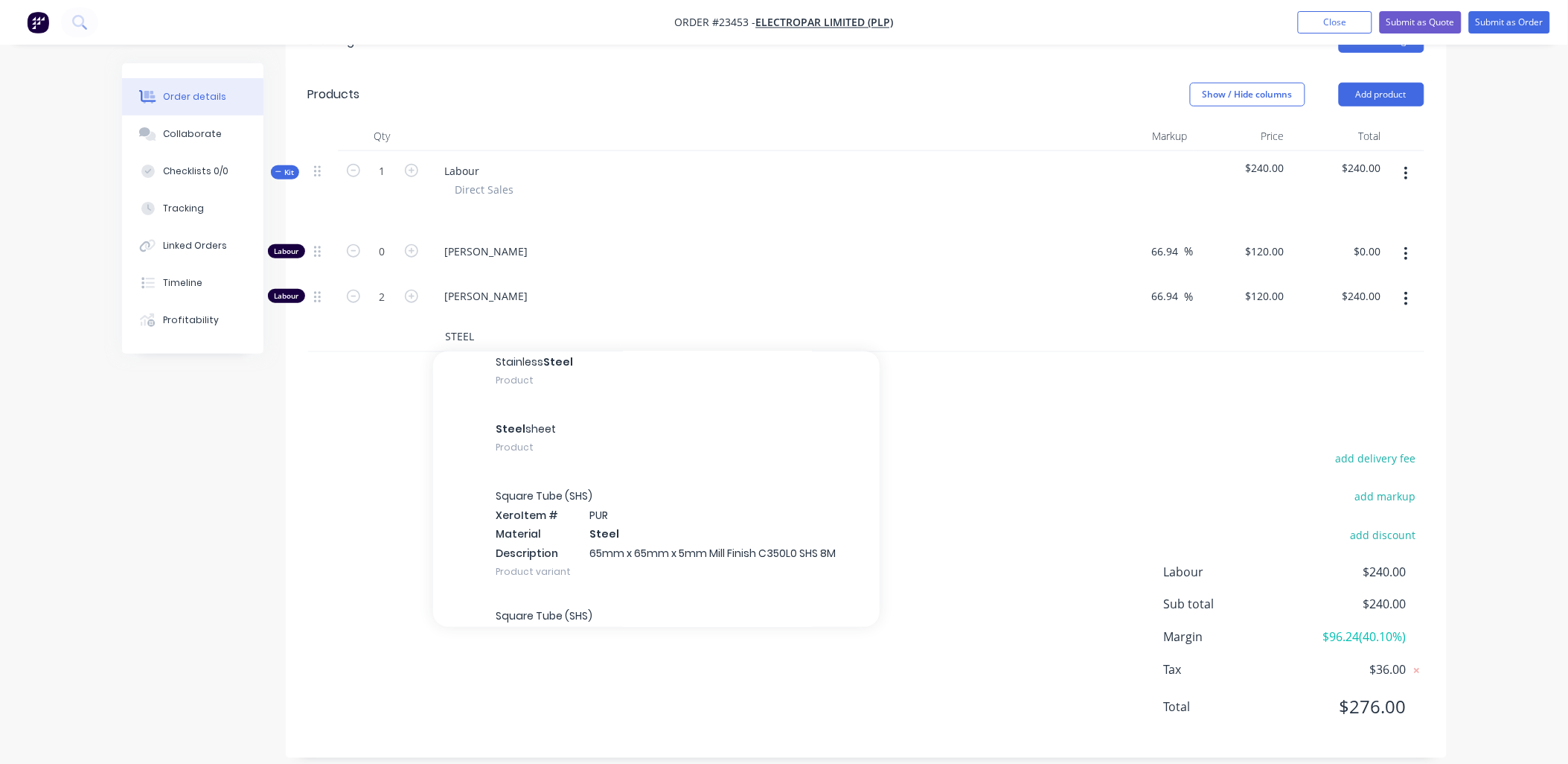
scroll to position [211, 0]
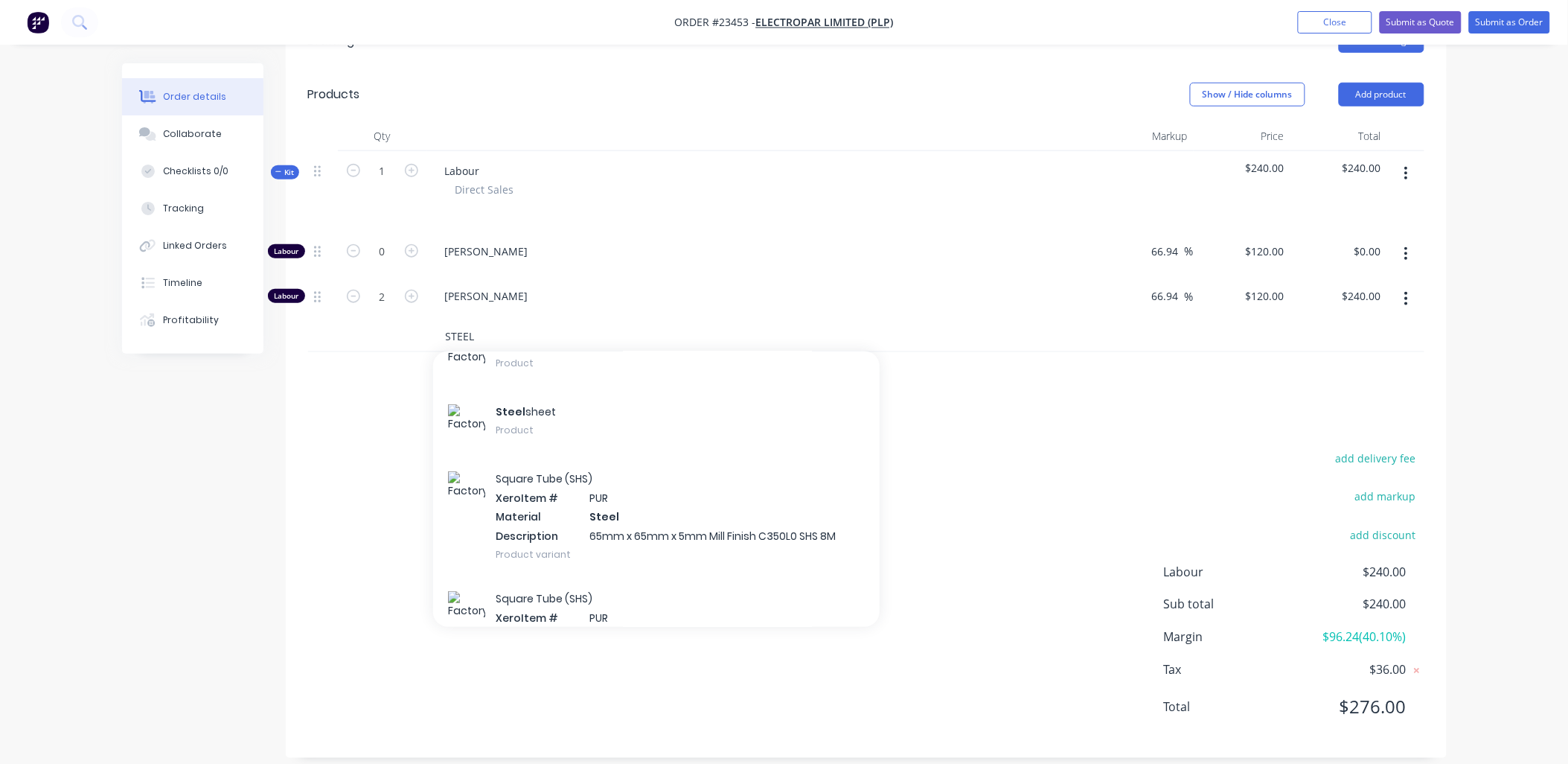
type input "STEEL"
click at [493, 407] on div "Steel sheet Product" at bounding box center [656, 423] width 446 height 67
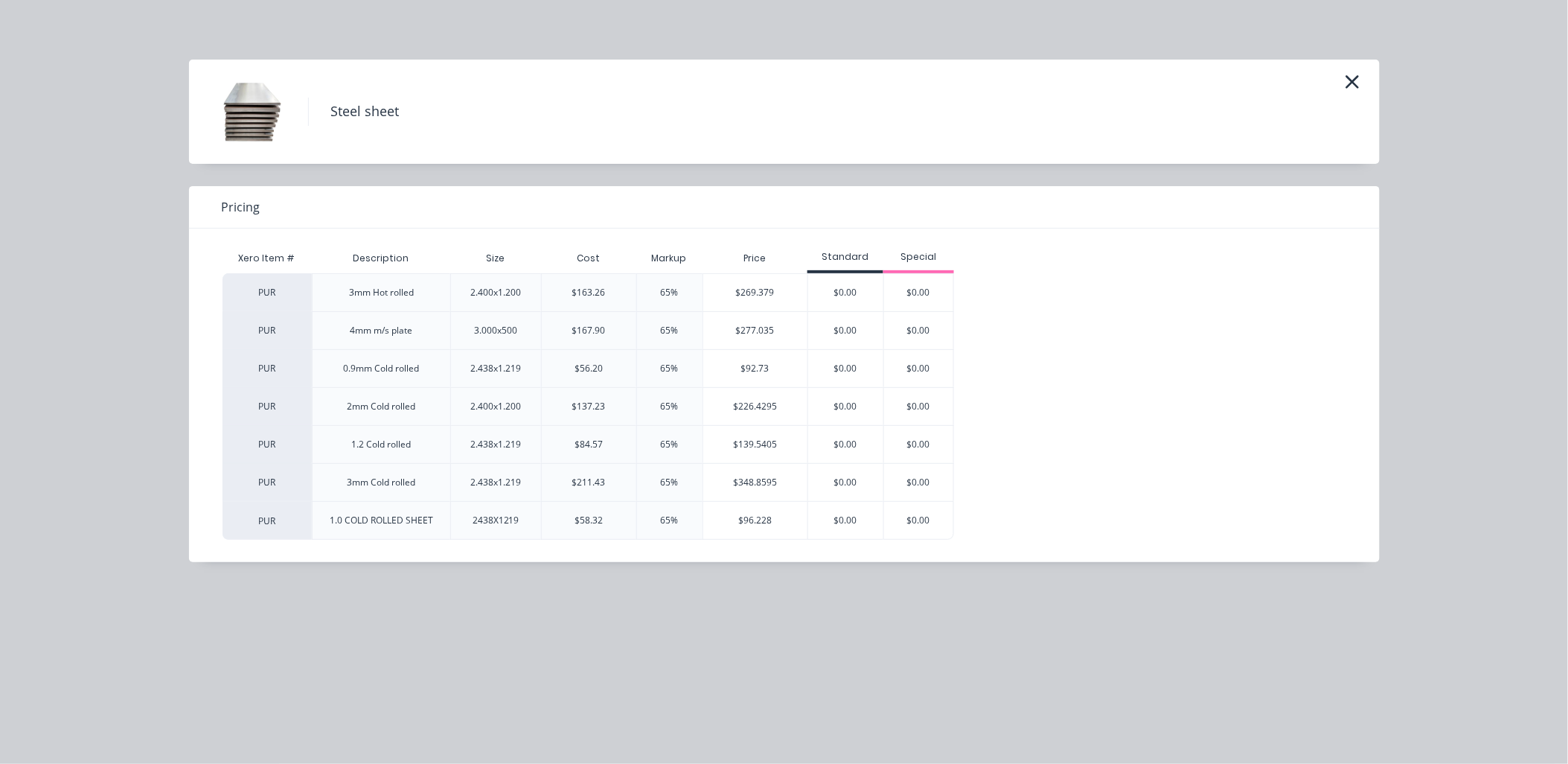
click at [1353, 81] on icon "button" at bounding box center [1352, 82] width 13 height 13
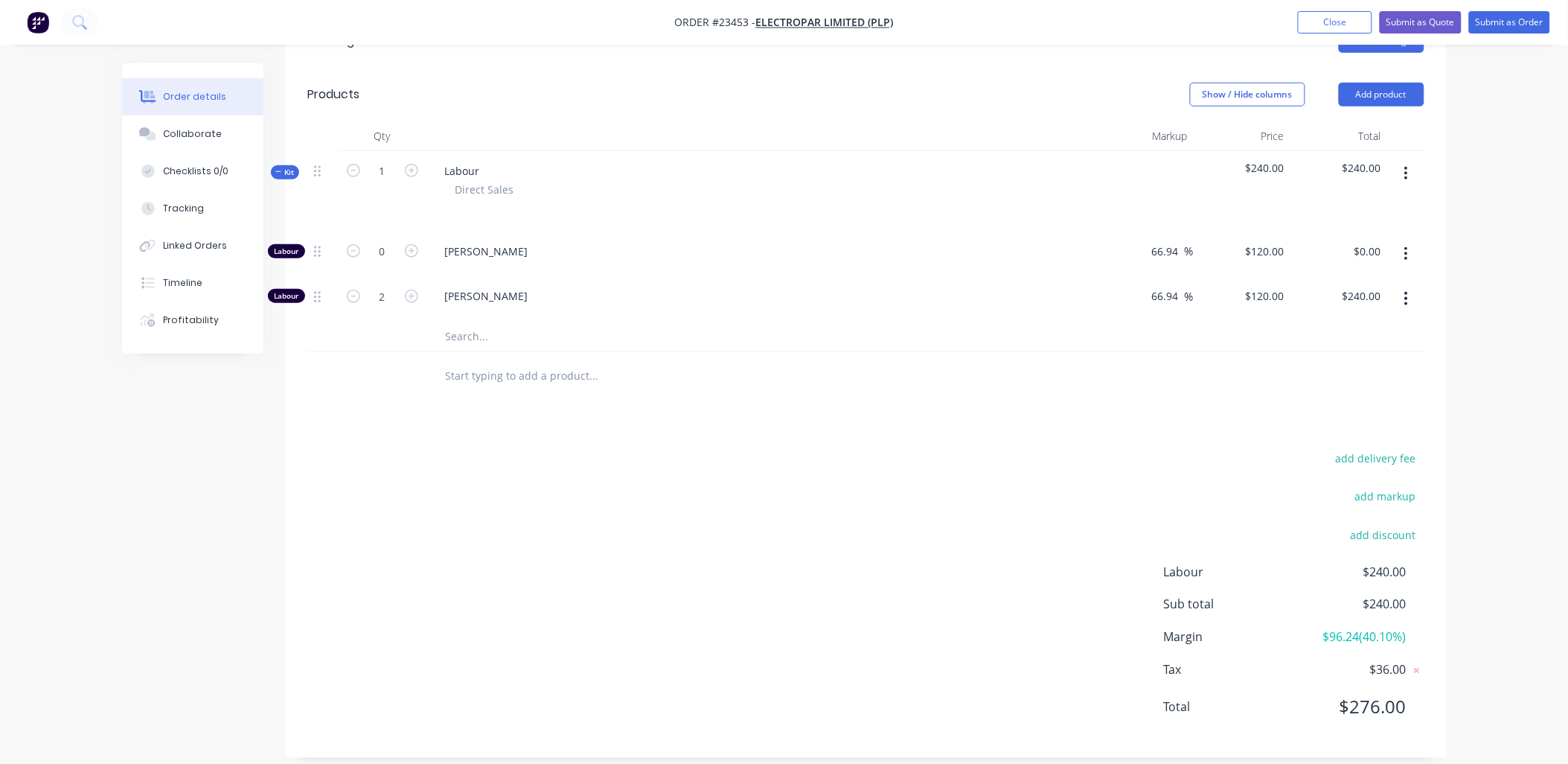
click at [459, 323] on input "text" at bounding box center [594, 336] width 298 height 30
type input "STEEL"
click at [523, 427] on div "Galvanised Sheet Product" at bounding box center [656, 445] width 446 height 67
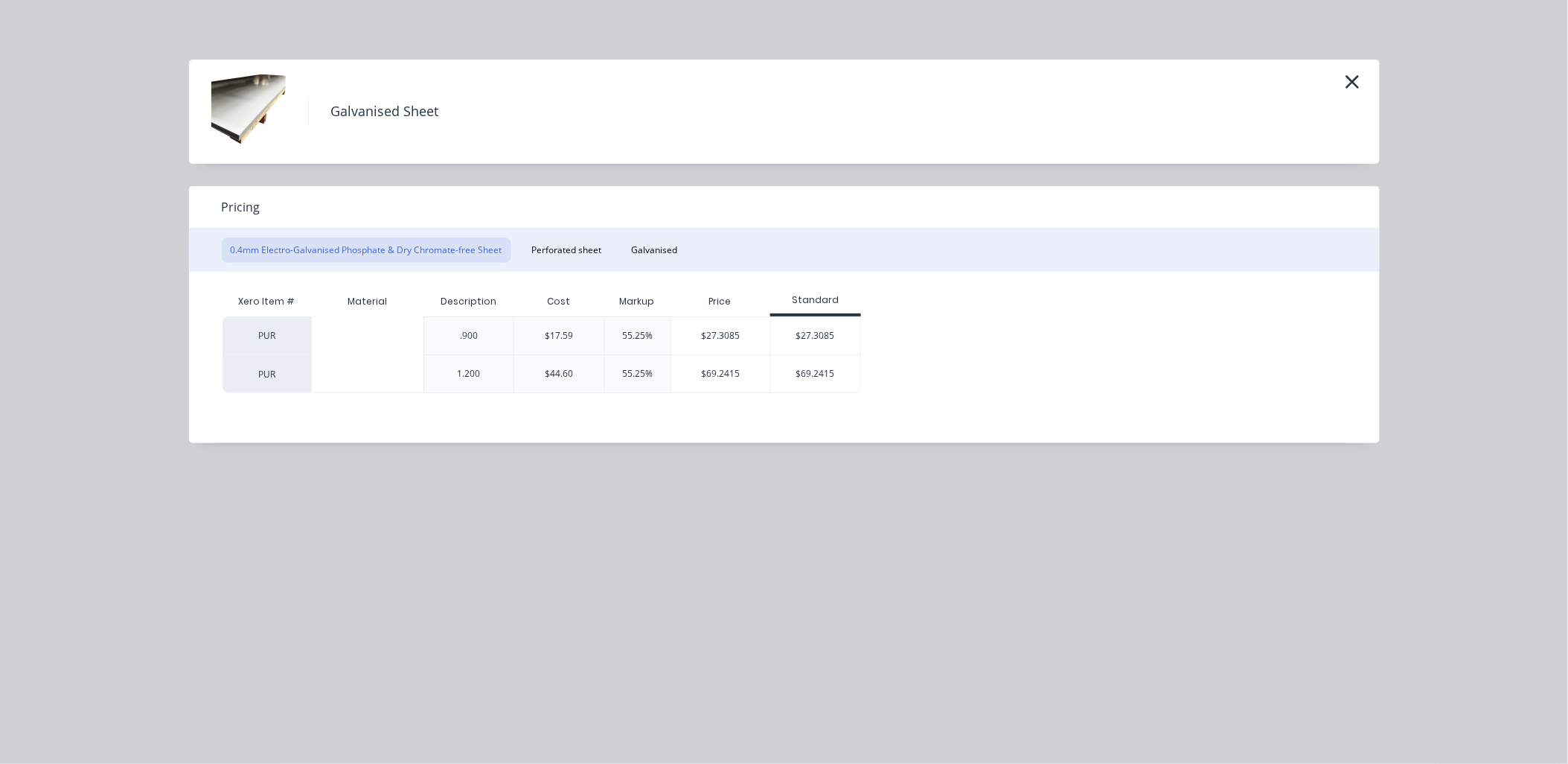
click at [725, 368] on div "$69.2415" at bounding box center [721, 373] width 100 height 37
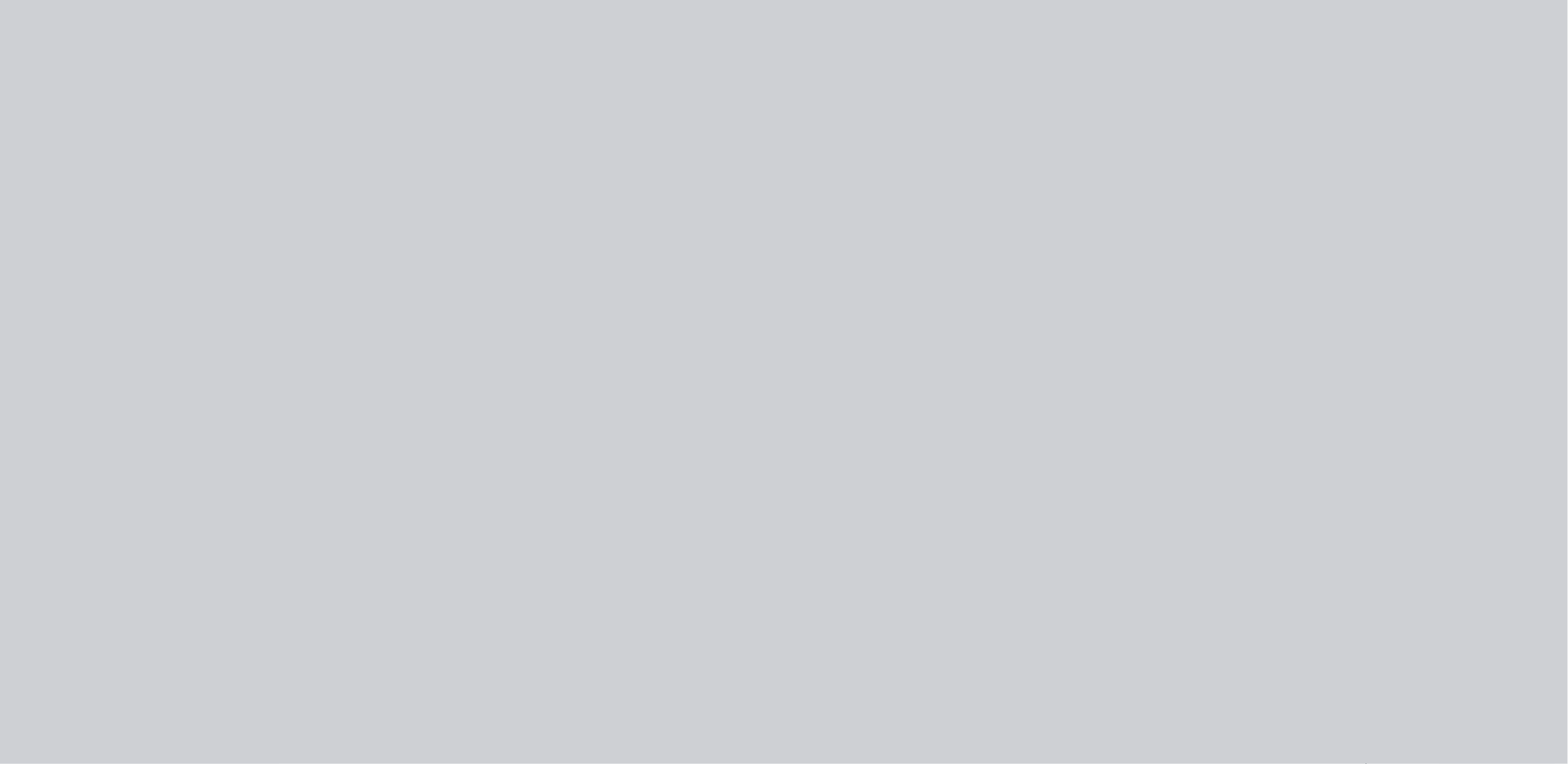
type input "55.25"
type input "$69.2415"
type input "$69.24"
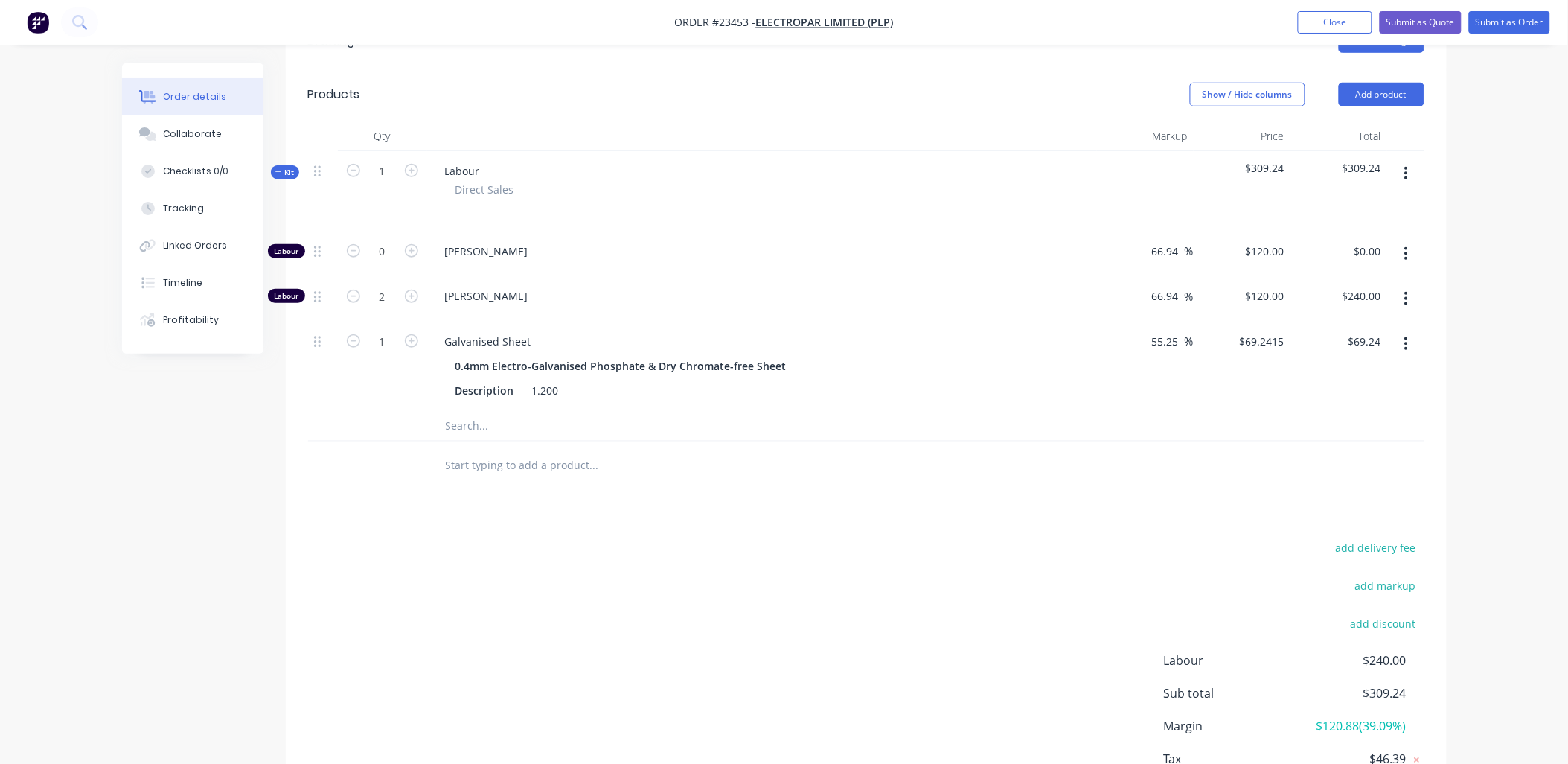
click at [1405, 336] on icon "button" at bounding box center [1406, 344] width 4 height 16
click at [1366, 432] on div "Delete" at bounding box center [1353, 443] width 115 height 22
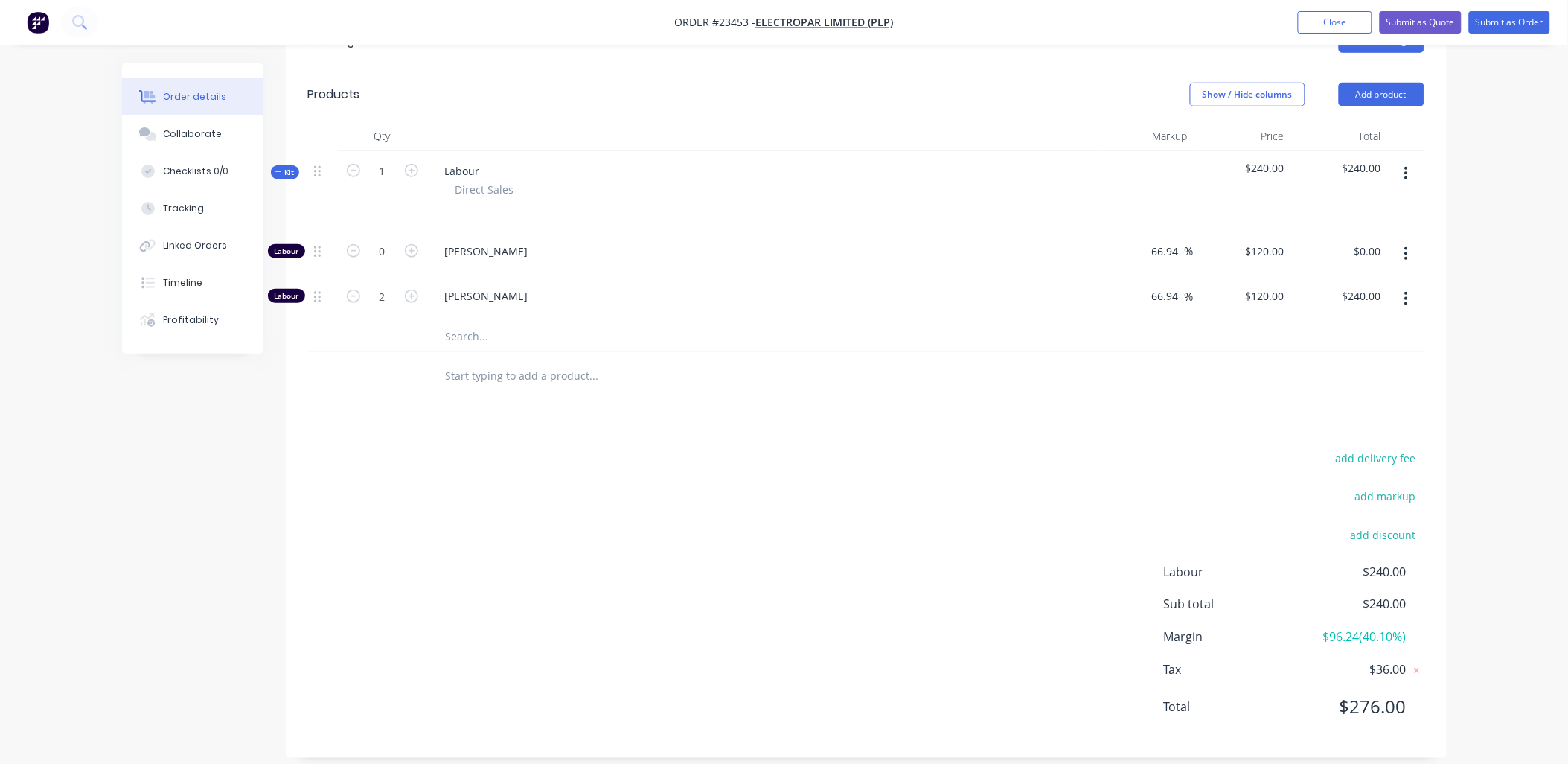
click at [451, 323] on input "text" at bounding box center [594, 336] width 298 height 30
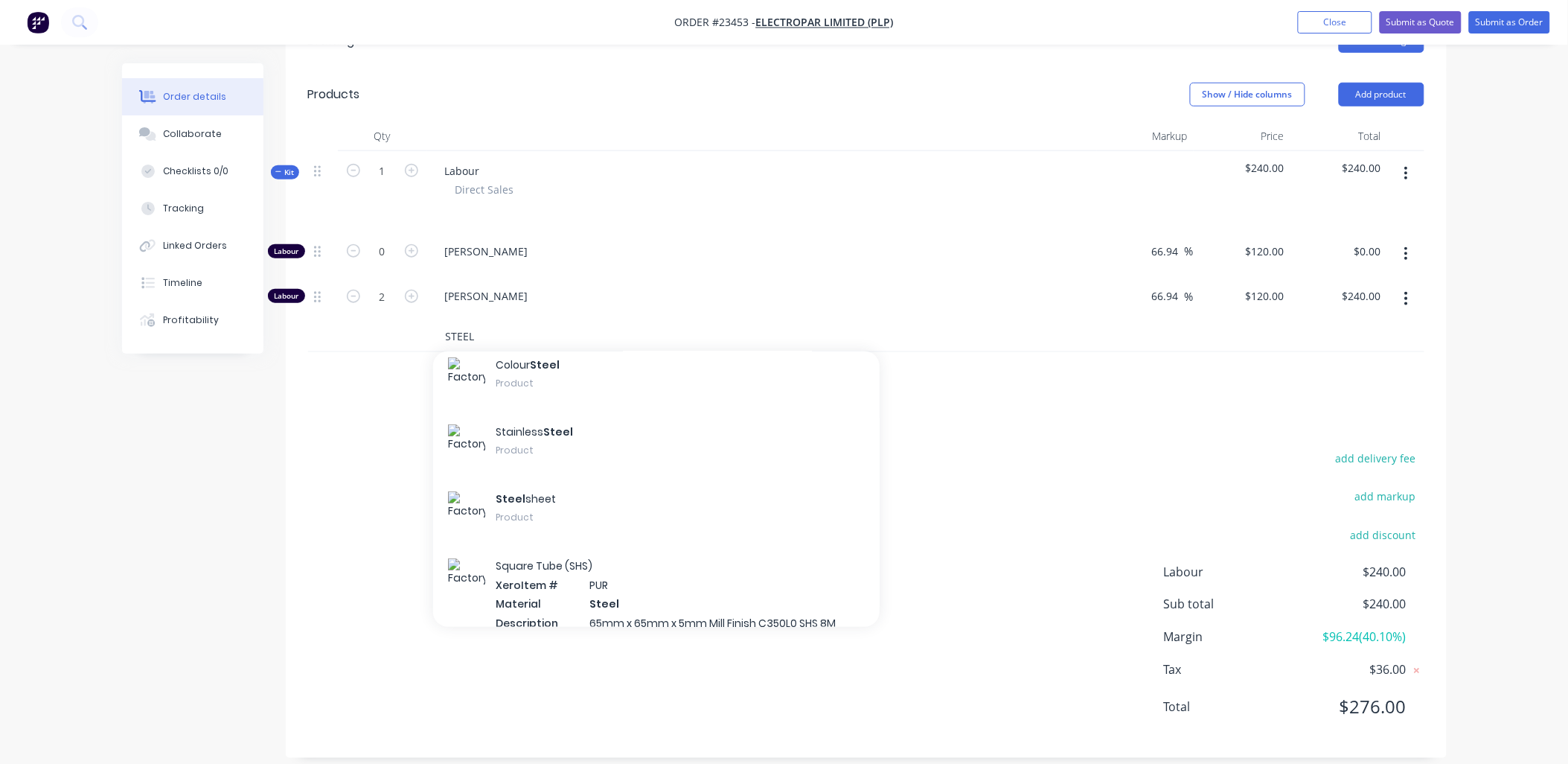
scroll to position [221, 0]
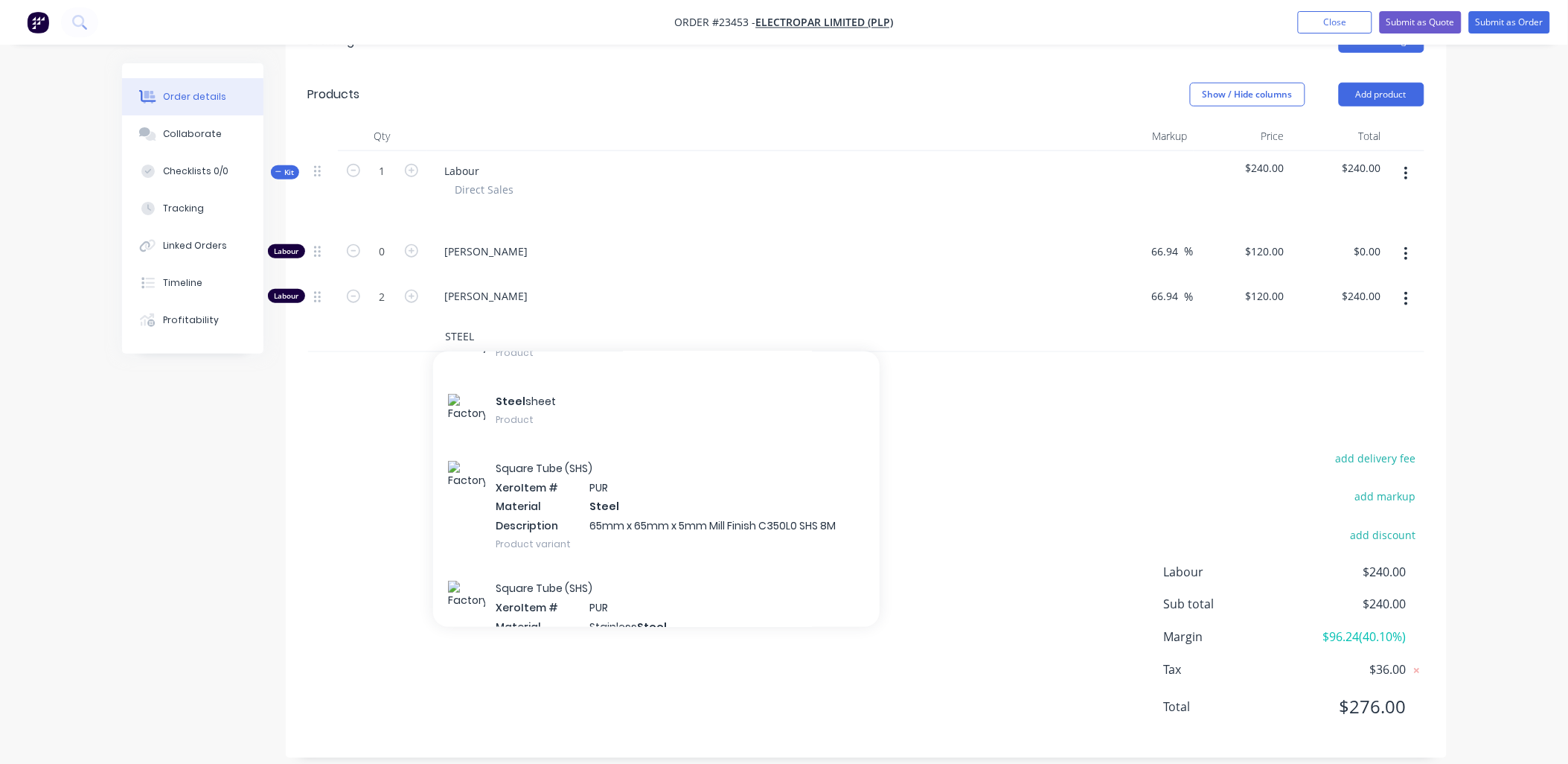
type input "STEEL"
click at [501, 399] on div "Steel sheet Product" at bounding box center [656, 412] width 446 height 67
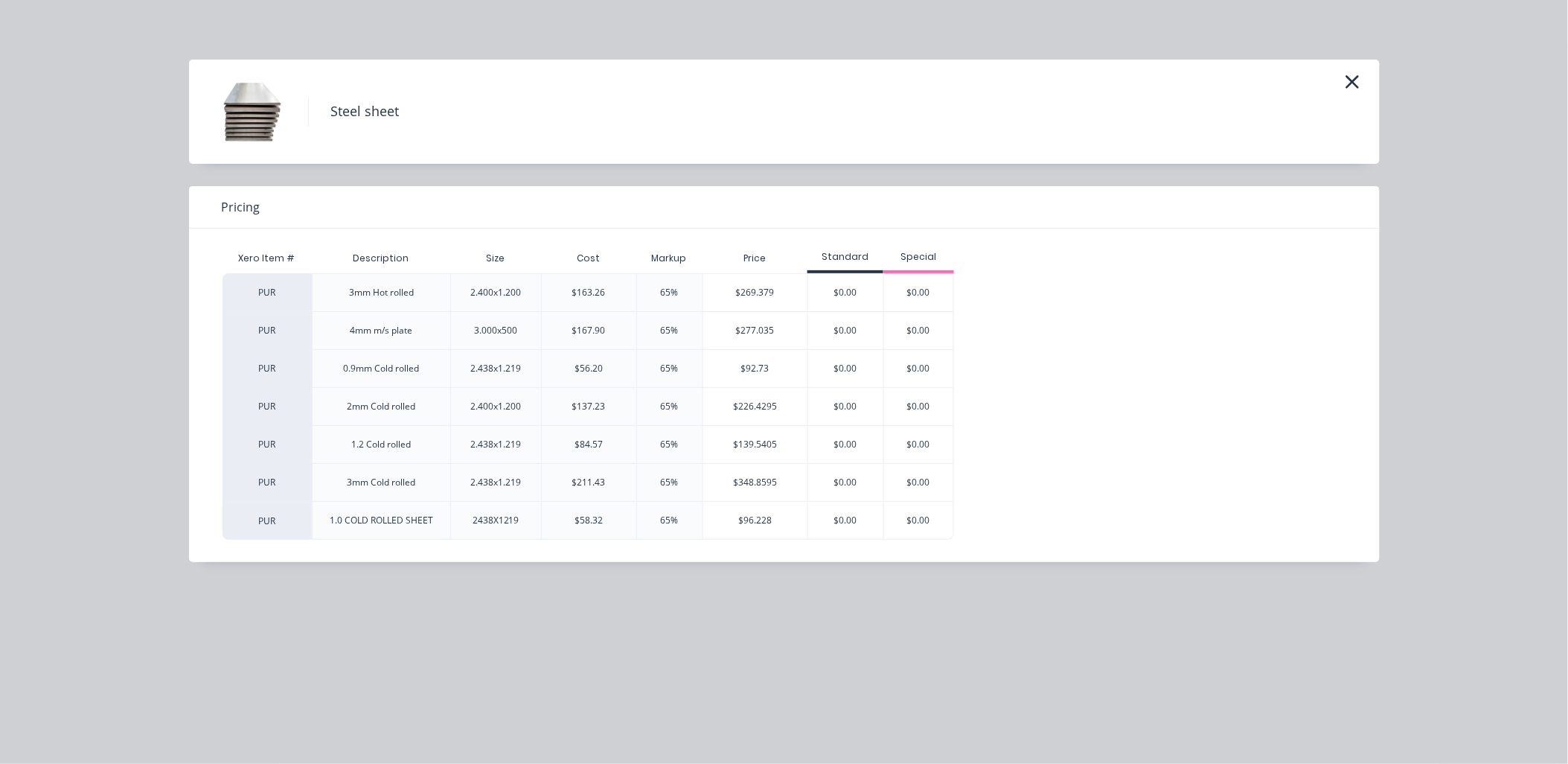
scroll to position [221, 0]
click at [752, 443] on div "$139.5405" at bounding box center [756, 443] width 104 height 37
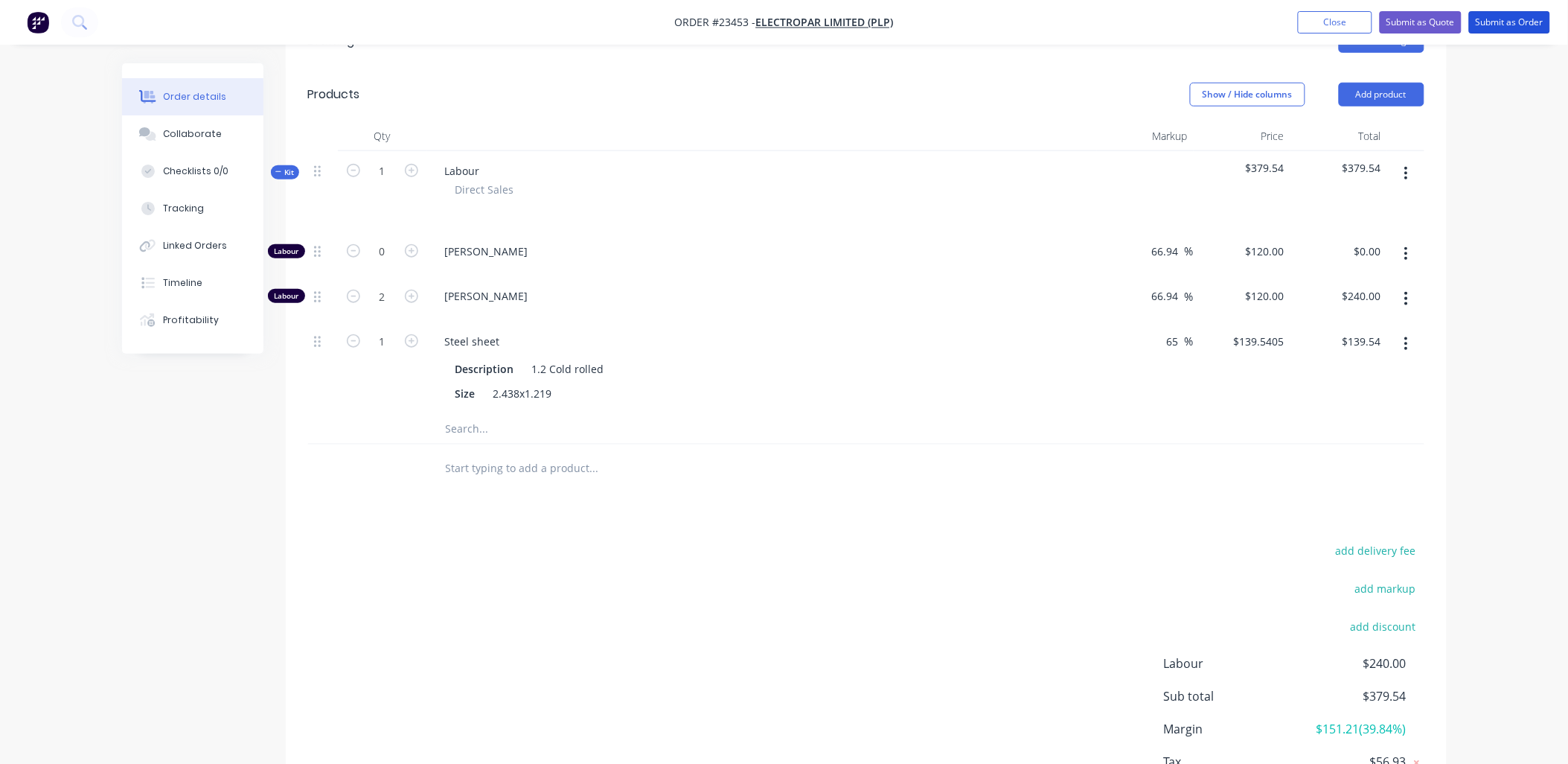
click at [1508, 20] on button "Submit as Order" at bounding box center [1510, 22] width 81 height 22
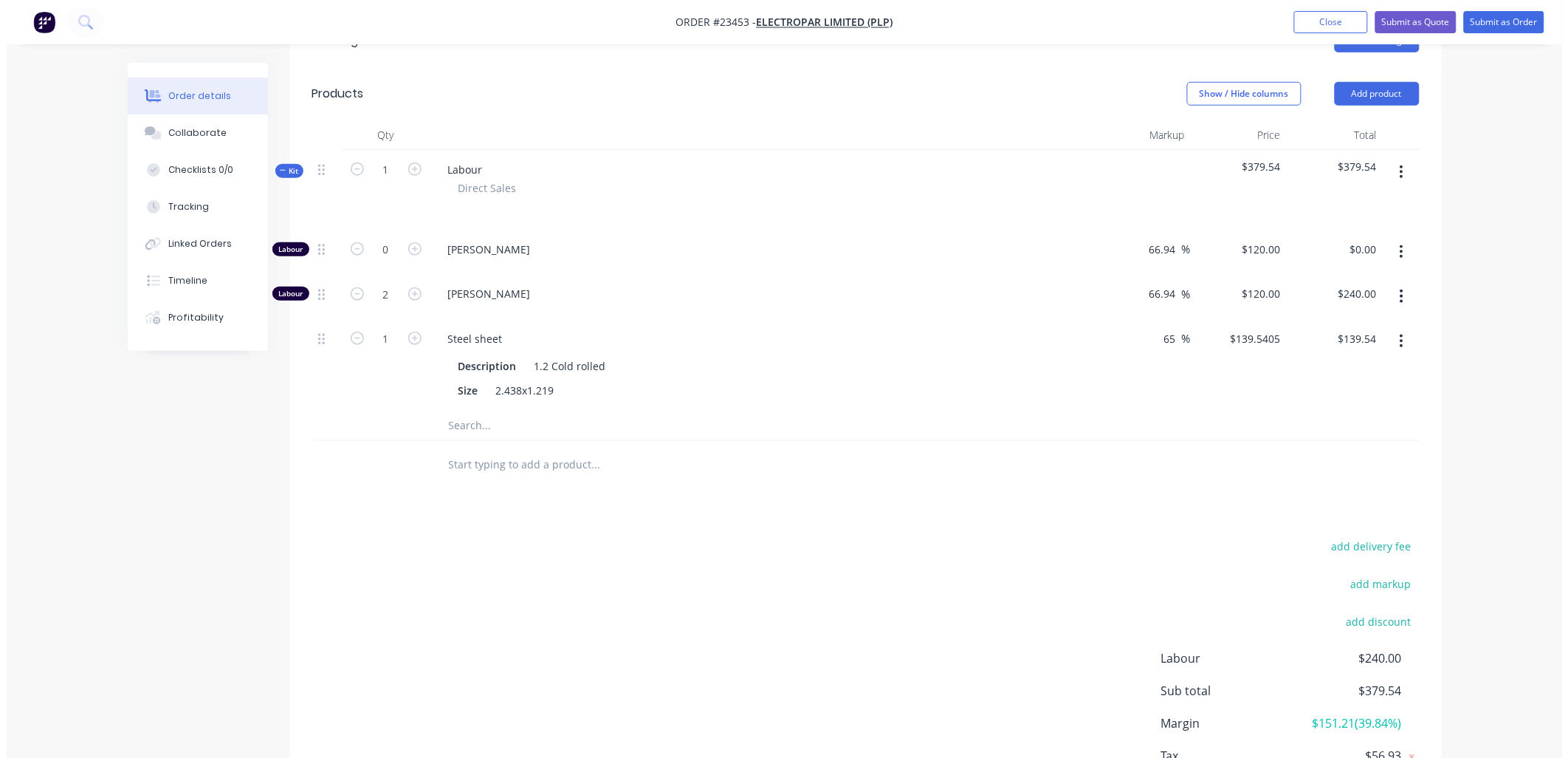
scroll to position [0, 0]
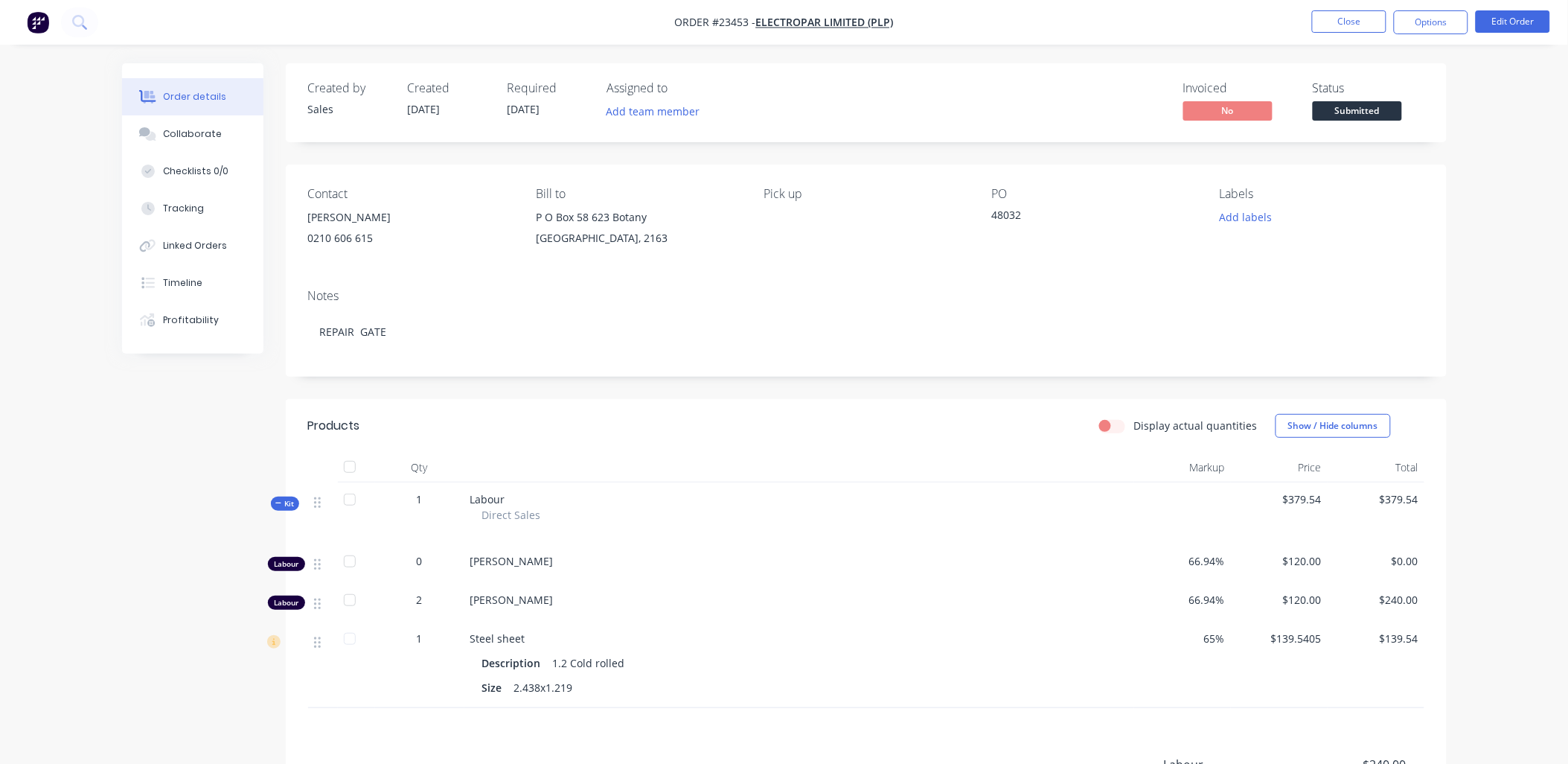
click at [1426, 17] on button "Options" at bounding box center [1431, 22] width 74 height 24
click at [1394, 175] on div "Work Order" at bounding box center [1386, 180] width 137 height 22
click at [1401, 144] on div "Without pricing" at bounding box center [1386, 150] width 137 height 22
click at [1353, 19] on button "Close" at bounding box center [1349, 22] width 74 height 22
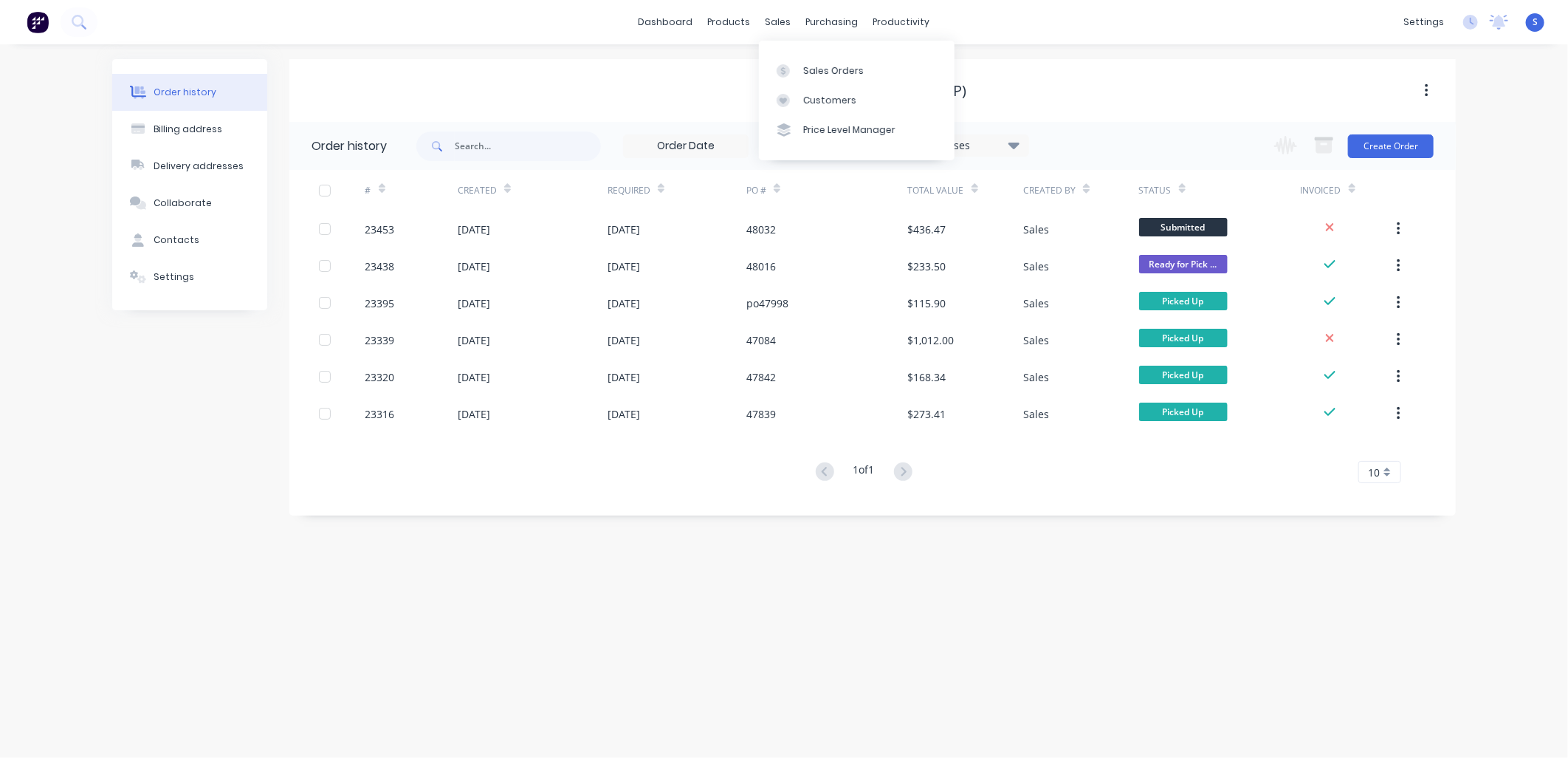
click at [805, 74] on div "Sales Orders" at bounding box center [833, 70] width 61 height 13
